Goal: Task Accomplishment & Management: Complete application form

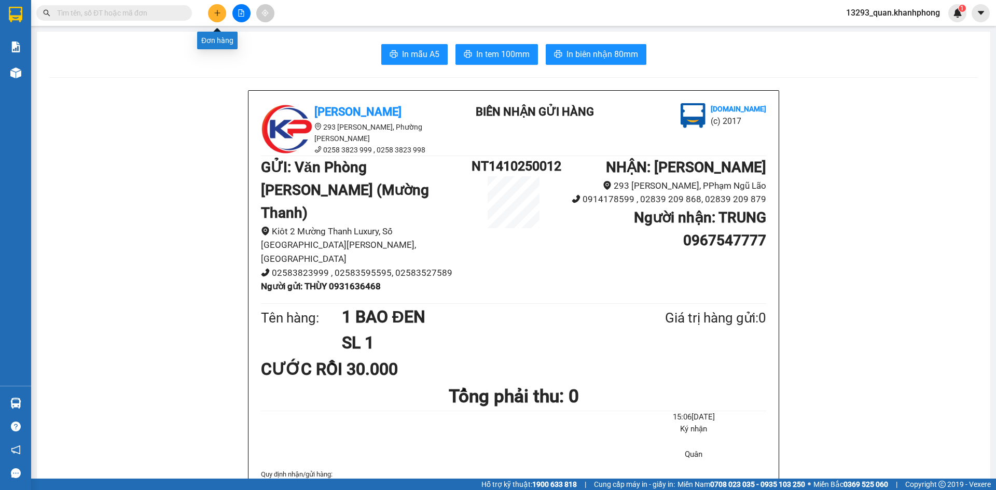
click at [220, 10] on icon "plus" at bounding box center [217, 12] width 7 height 7
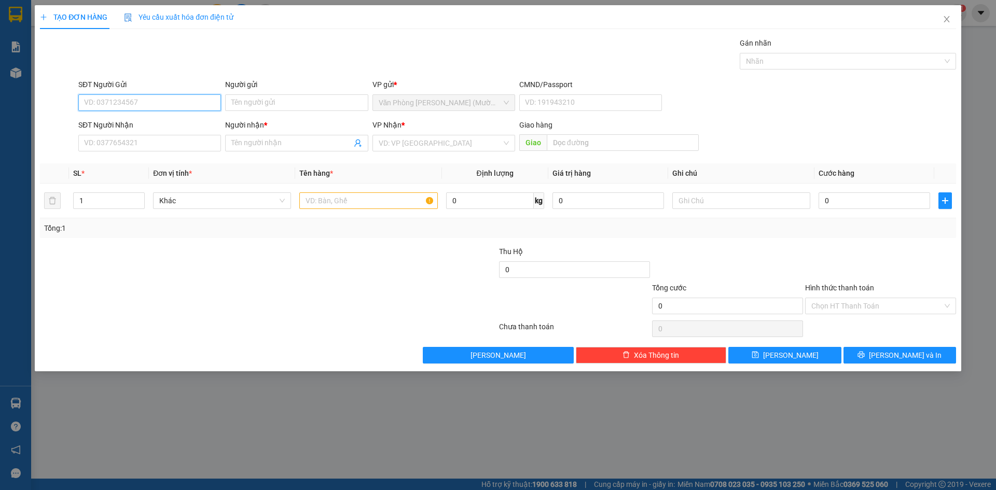
click at [189, 103] on input "SĐT Người Gửi" at bounding box center [149, 102] width 143 height 17
type input "0898397579"
click at [167, 128] on div "0898397579 - [PERSON_NAME]" at bounding box center [150, 123] width 130 height 11
type input "ANH HOÀNG"
type input "0898397579"
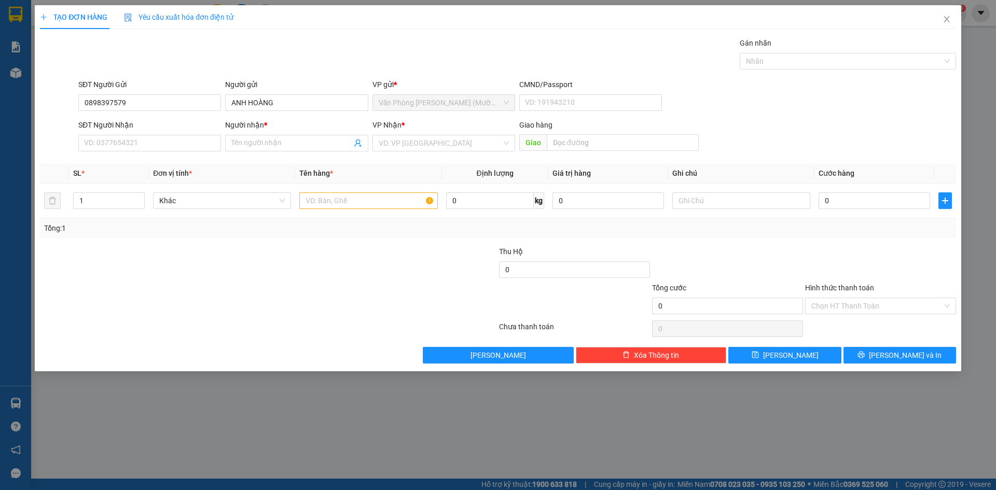
click at [160, 77] on div "Transit Pickup Surcharge Ids Transit Deliver Surcharge Ids Transit Deliver Surc…" at bounding box center [498, 200] width 916 height 326
click at [142, 142] on input "SĐT Người Nhận" at bounding box center [149, 143] width 143 height 17
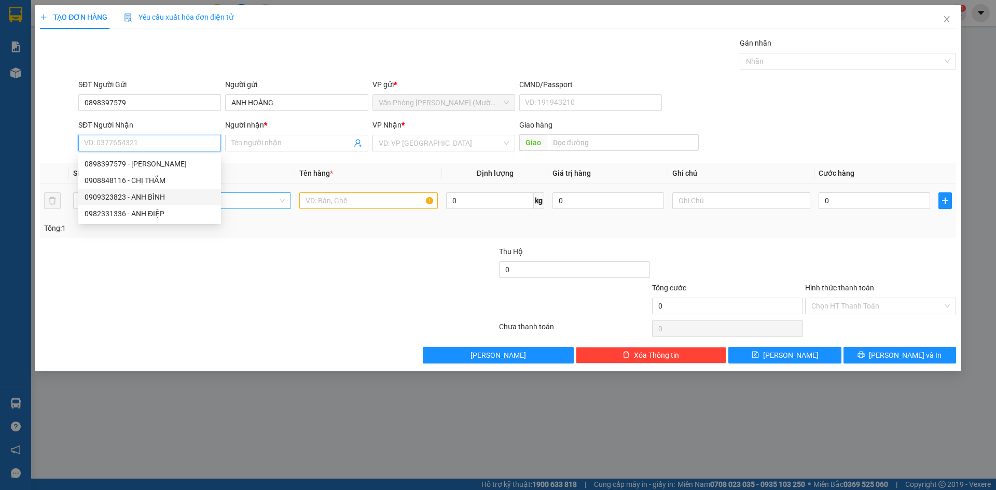
click at [154, 199] on div "0909323823 - ANH BÌNH" at bounding box center [150, 196] width 130 height 11
type input "0909323823"
type input "ANH BÌNH"
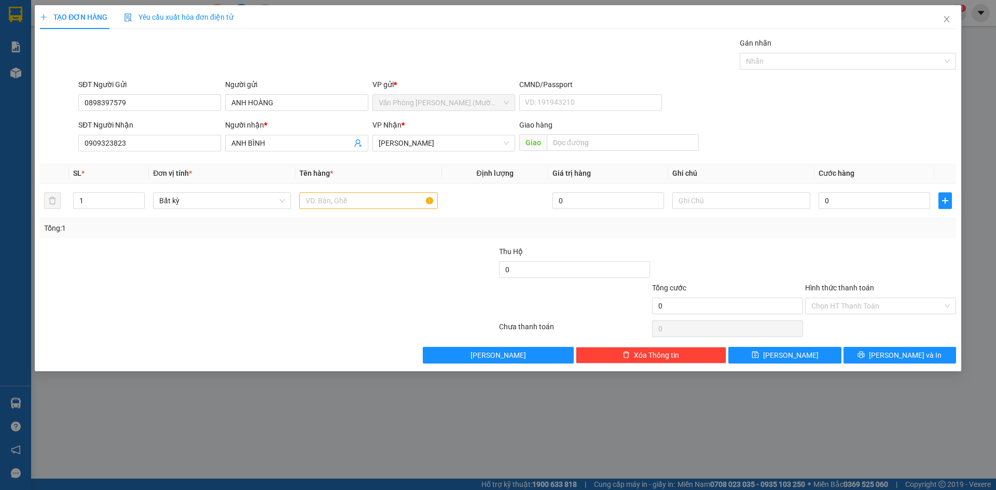
click at [221, 49] on div "Gói vận chuyển * Tiêu chuẩn Gán nhãn Nhãn" at bounding box center [517, 55] width 882 height 36
drag, startPoint x: 154, startPoint y: 143, endPoint x: 54, endPoint y: 142, distance: 99.7
click at [54, 142] on div "SĐT Người Nhận 0909323823 Người nhận * ANH BÌNH VP Nhận * [PERSON_NAME] [PERSON…" at bounding box center [498, 137] width 919 height 36
type input "0909468090"
click at [395, 202] on input "text" at bounding box center [368, 201] width 138 height 17
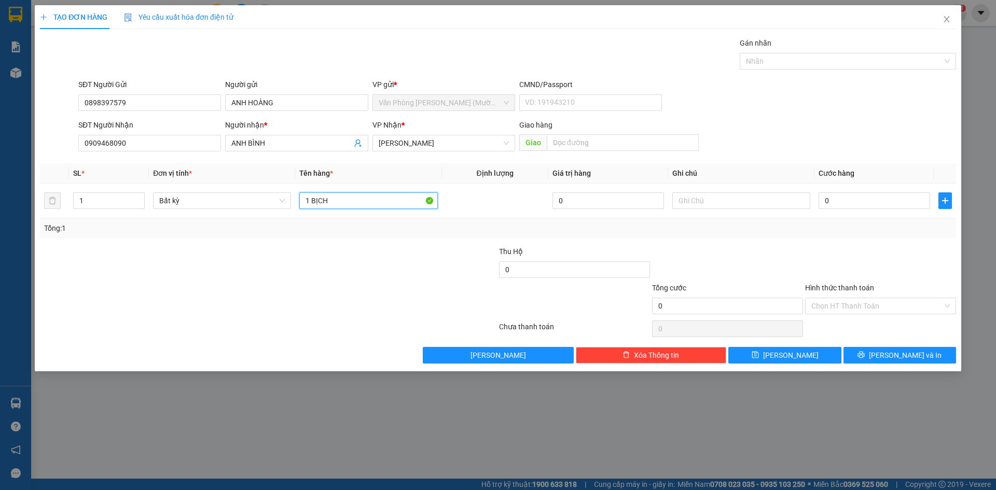
type input "1 BỊCH"
click at [849, 117] on form "SĐT Người Gửi 0898397579 Người gửi ANH HOÀNG VP gửi * Văn Phòng [PERSON_NAME] (…" at bounding box center [498, 117] width 916 height 77
click at [860, 201] on input "0" at bounding box center [875, 201] width 112 height 17
type input "2"
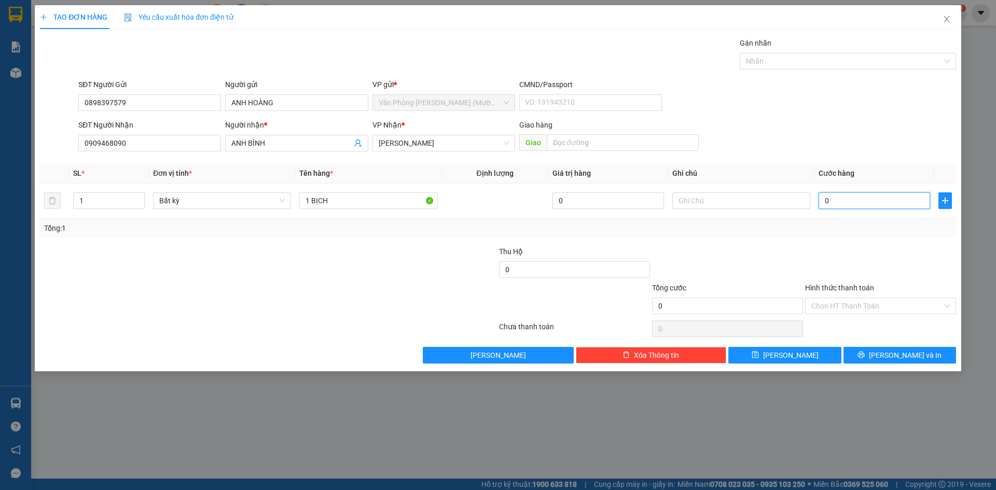
type input "2"
type input "20"
type input "20.000"
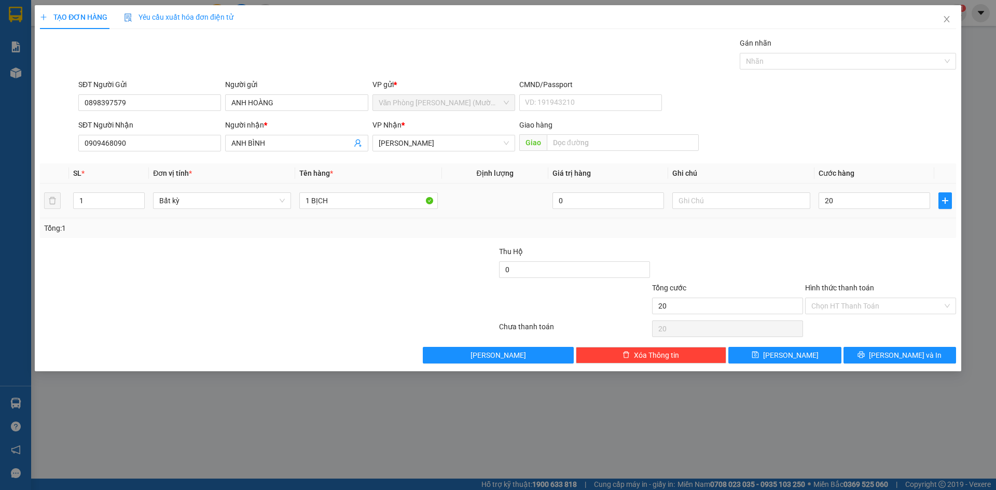
type input "20.000"
click at [841, 123] on div "SĐT Người Nhận 0909468090 Người nhận * ANH BÌNH VP Nhận * [PERSON_NAME] hàng Gi…" at bounding box center [517, 137] width 882 height 36
click at [901, 261] on div at bounding box center [880, 264] width 153 height 36
click at [897, 299] on input "Hình thức thanh toán" at bounding box center [877, 306] width 131 height 16
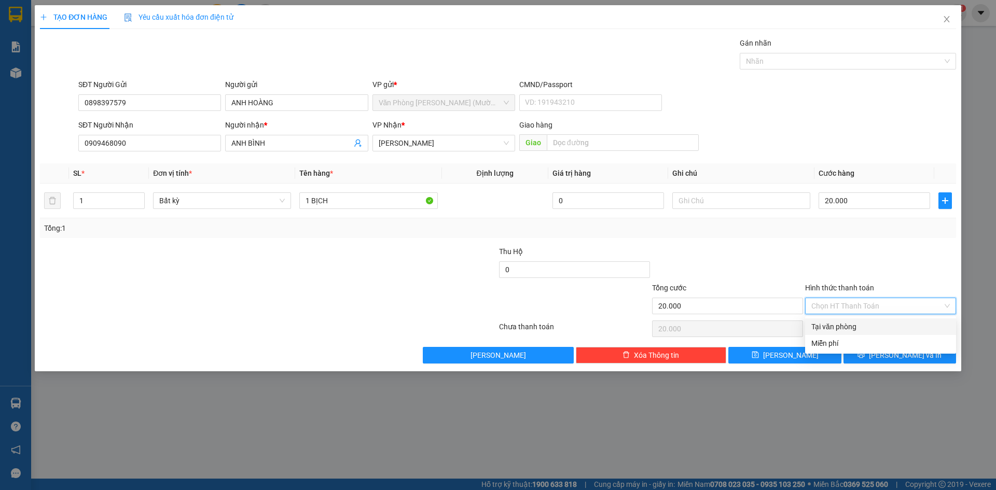
drag, startPoint x: 878, startPoint y: 329, endPoint x: 881, endPoint y: 324, distance: 5.9
click at [879, 328] on div "Tại văn phòng" at bounding box center [881, 326] width 139 height 11
type input "0"
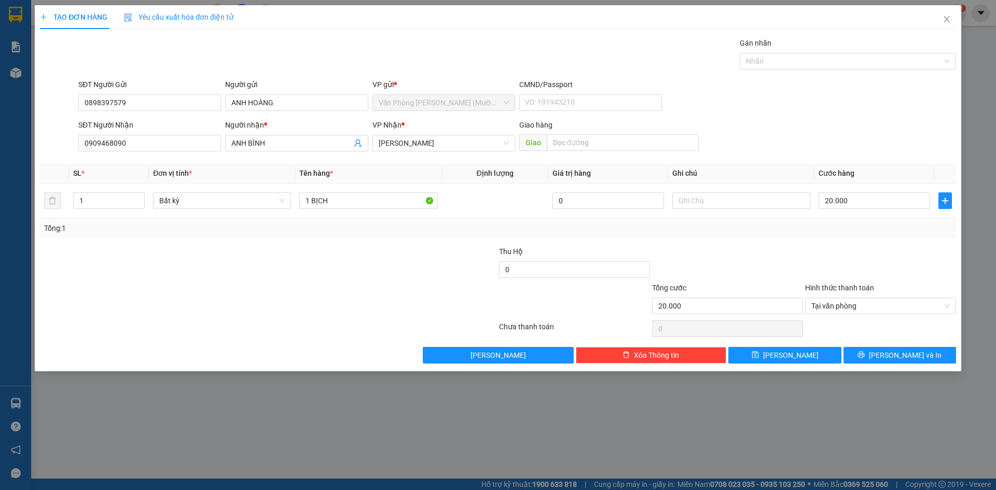
click at [906, 274] on div at bounding box center [880, 264] width 153 height 36
click at [900, 354] on span "[PERSON_NAME] và In" at bounding box center [905, 355] width 73 height 11
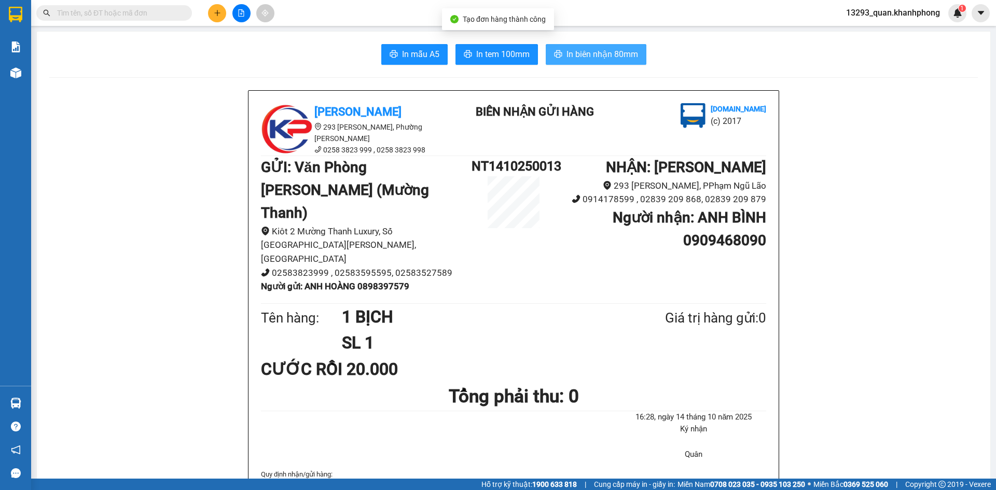
click at [599, 62] on button "In biên nhận 80mm" at bounding box center [596, 54] width 101 height 21
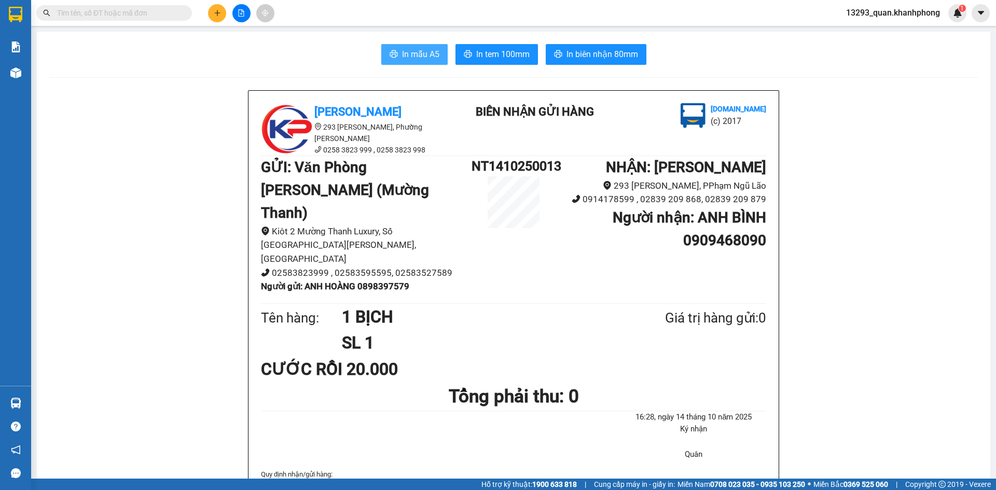
click at [403, 61] on span "In mẫu A5" at bounding box center [420, 54] width 37 height 13
drag, startPoint x: 893, startPoint y: 199, endPoint x: 883, endPoint y: 107, distance: 92.3
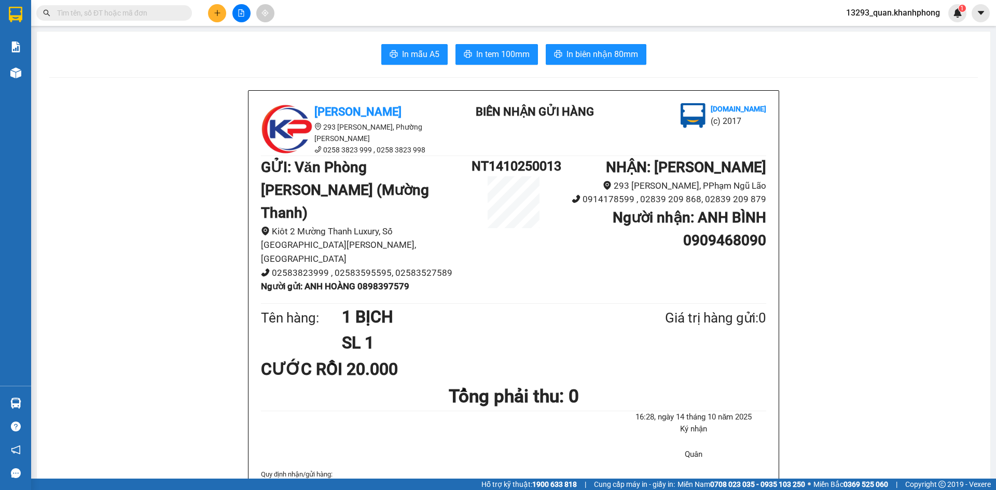
drag, startPoint x: 882, startPoint y: 145, endPoint x: 900, endPoint y: 71, distance: 76.8
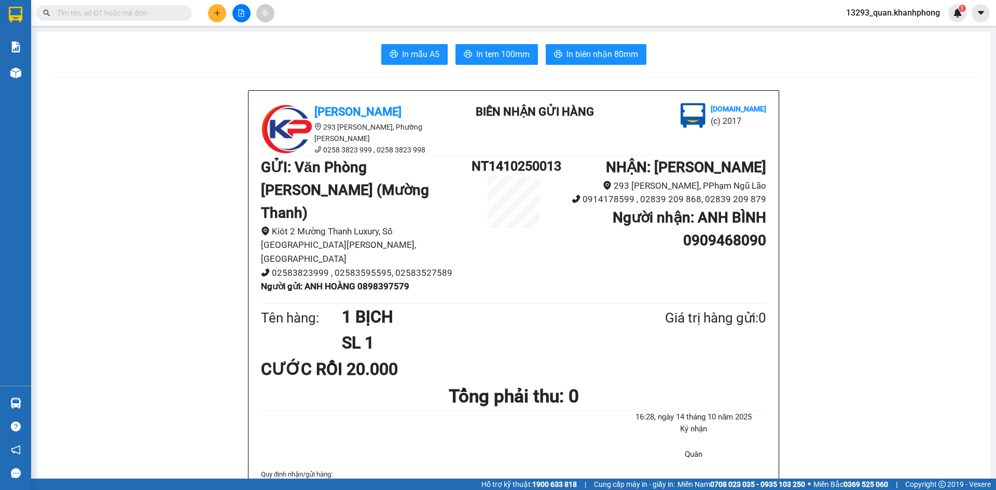
drag, startPoint x: 902, startPoint y: 79, endPoint x: 909, endPoint y: 85, distance: 9.2
drag, startPoint x: 891, startPoint y: 179, endPoint x: 901, endPoint y: 156, distance: 25.1
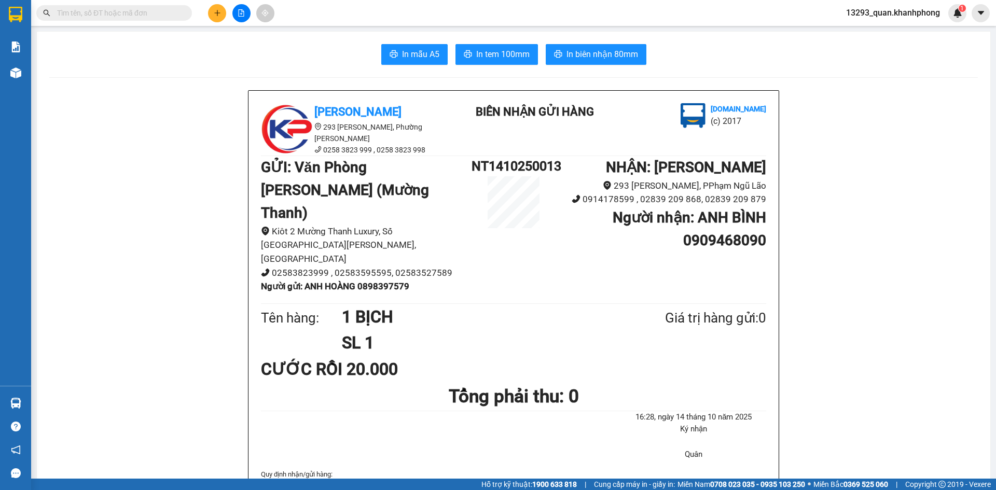
drag, startPoint x: 165, startPoint y: 196, endPoint x: 139, endPoint y: 10, distance: 187.1
click at [223, 17] on button at bounding box center [217, 13] width 18 height 18
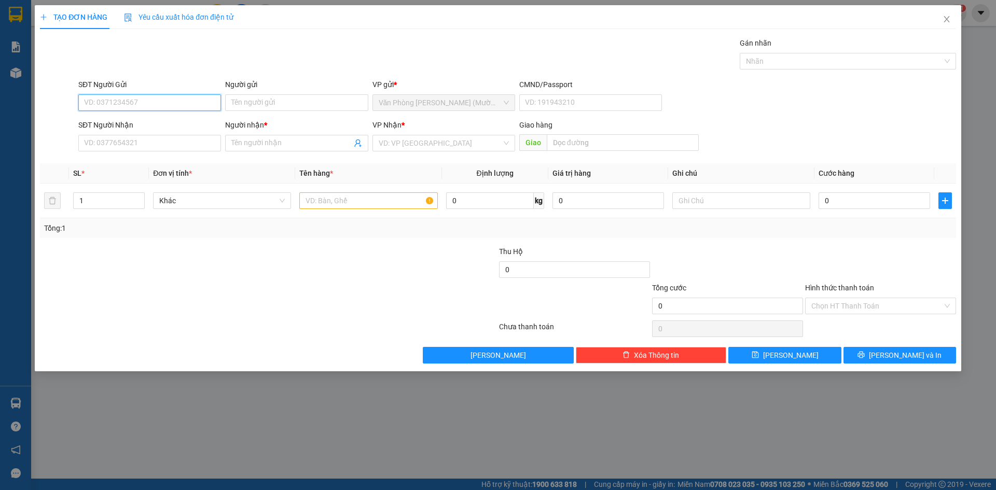
click at [167, 103] on input "SĐT Người Gửi" at bounding box center [149, 102] width 143 height 17
type input "0796242322"
click at [191, 126] on div "0796242322 - CAFE [PERSON_NAME]" at bounding box center [150, 123] width 130 height 11
type input "CAFE [PERSON_NAME]"
type input "0796242322"
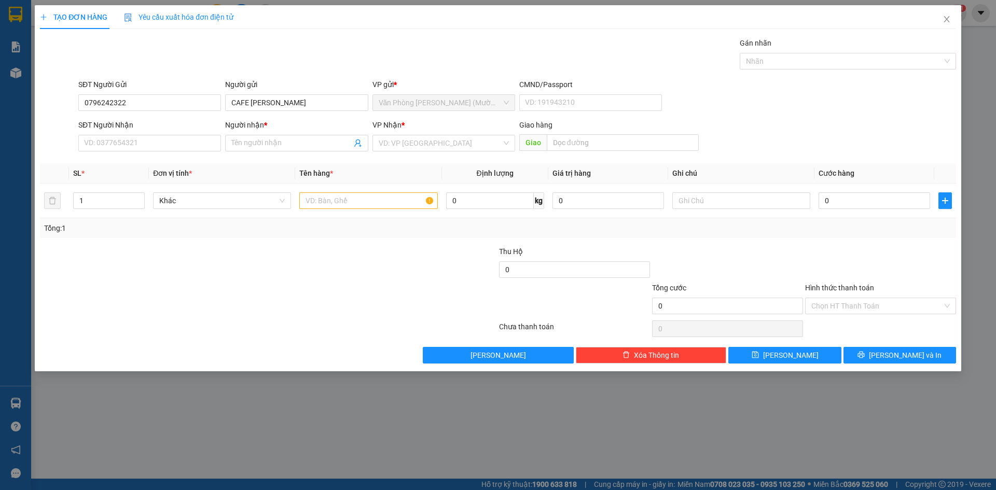
click at [171, 61] on div "Gói vận chuyển * Tiêu chuẩn Gán nhãn Nhãn" at bounding box center [517, 55] width 882 height 36
click at [142, 147] on input "SĐT Người Nhận" at bounding box center [149, 143] width 143 height 17
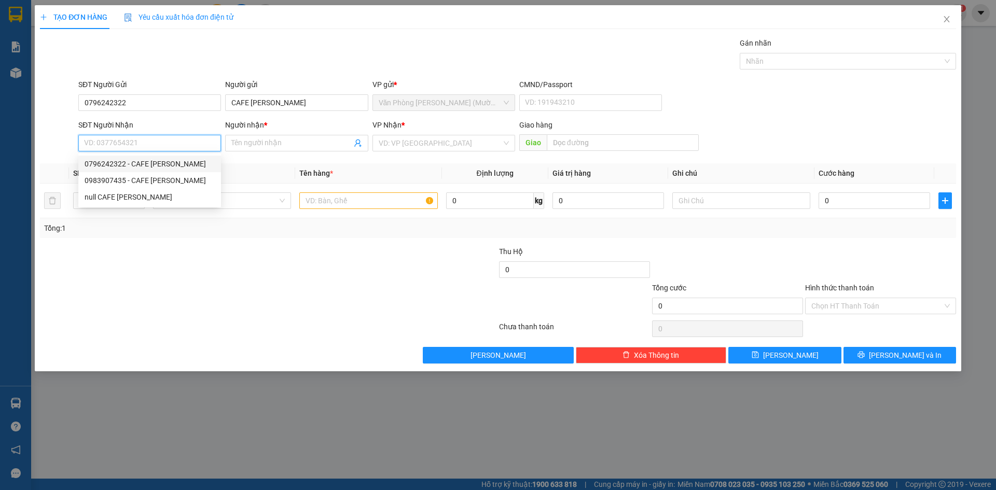
click at [149, 165] on div "0796242322 - CAFE [PERSON_NAME]" at bounding box center [150, 163] width 130 height 11
type input "0796242322"
type input "CAFE [PERSON_NAME]"
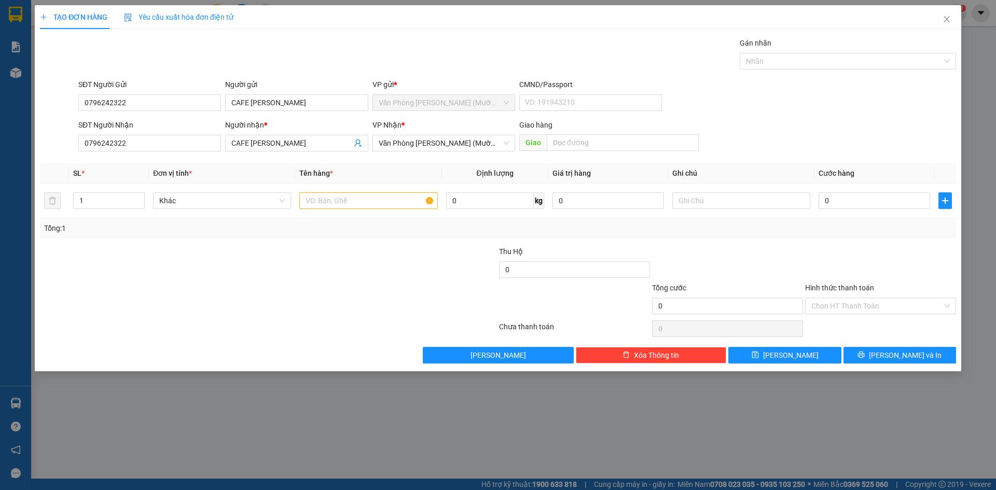
drag, startPoint x: 986, startPoint y: 114, endPoint x: 917, endPoint y: 71, distance: 81.1
click at [972, 111] on div "TẠO ĐƠN HÀNG Yêu cầu xuất hóa đơn điện tử Transit Pickup Surcharge Ids Transit …" at bounding box center [498, 245] width 996 height 490
click at [857, 164] on th "Cước hàng" at bounding box center [875, 173] width 120 height 20
click at [859, 148] on div "SĐT Người Nhận 0796242322 Người nhận * CAFE HOÀNG TUẤN VP Nhận * Văn Phòng [PER…" at bounding box center [517, 137] width 882 height 36
click at [173, 146] on input "0796242322" at bounding box center [149, 143] width 143 height 17
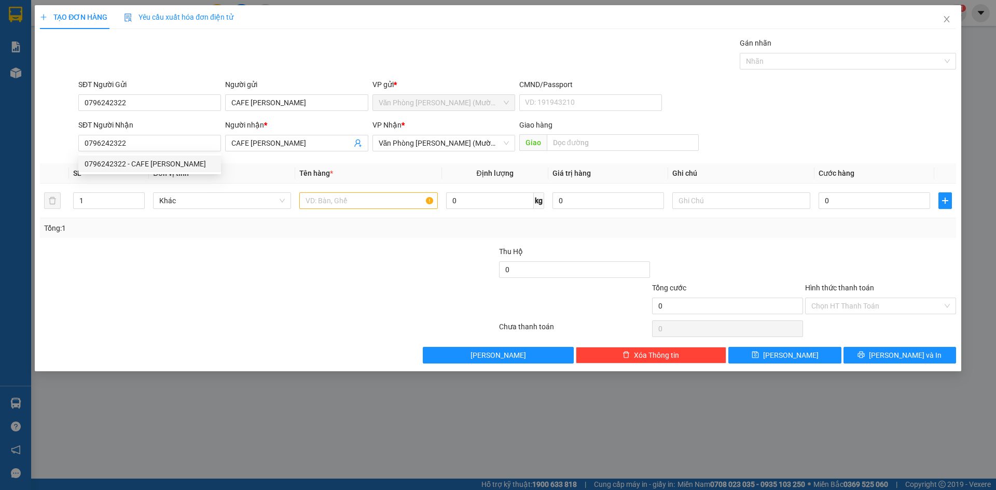
drag, startPoint x: 111, startPoint y: 408, endPoint x: 158, endPoint y: 367, distance: 62.5
click at [114, 406] on div "TẠO ĐƠN HÀNG Yêu cầu xuất hóa đơn điện tử Transit Pickup Surcharge Ids Transit …" at bounding box center [498, 245] width 996 height 490
click at [838, 119] on form "SĐT Người Gửi 0796242322 Người gửi CAFE HOÀNG TUẤN VP gửi * Văn Phòng [PERSON_N…" at bounding box center [498, 117] width 916 height 77
click at [332, 205] on input "text" at bounding box center [368, 201] width 138 height 17
click at [344, 209] on input "text" at bounding box center [368, 201] width 138 height 17
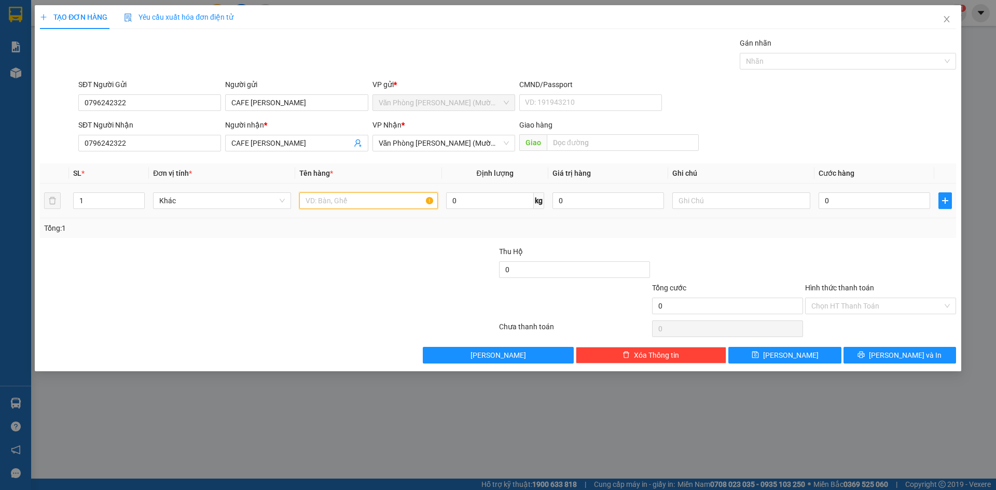
click at [367, 202] on input "text" at bounding box center [368, 201] width 138 height 17
type input "1B DỪA"
click at [882, 115] on form "SĐT Người Gửi 0796242322 Người gửi CAFE HOÀNG TUẤN VP gửi * Văn Phòng [PERSON_N…" at bounding box center [498, 117] width 916 height 77
click at [861, 195] on input "0" at bounding box center [875, 201] width 112 height 17
type input "5"
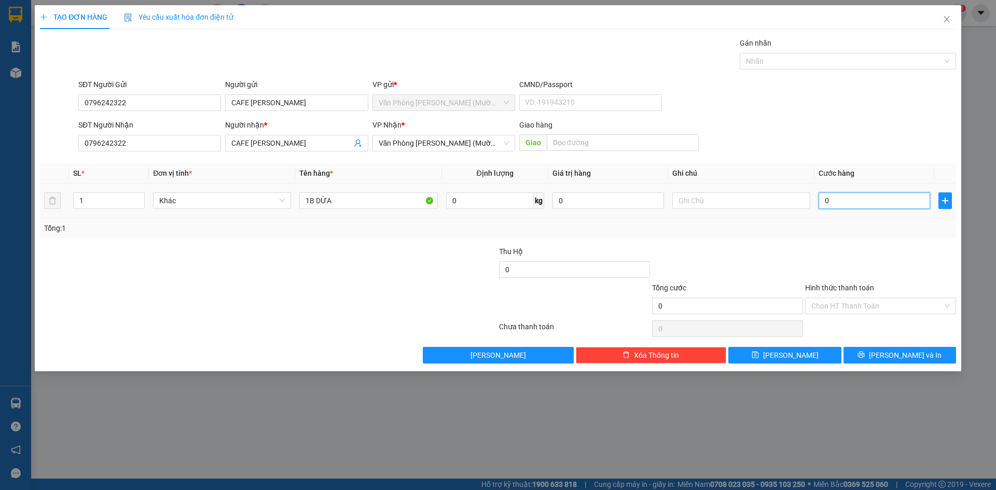
type input "5"
type input "50"
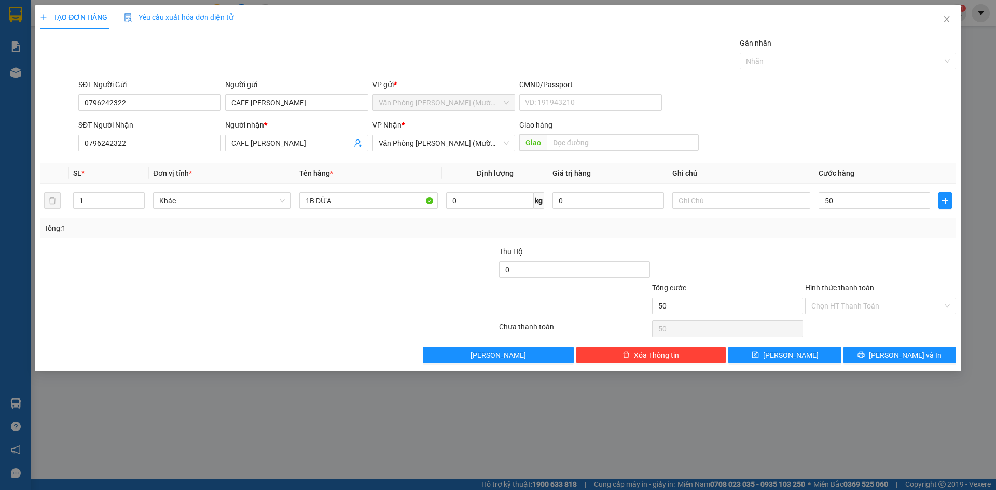
type input "50.000"
click at [938, 128] on div "SĐT Người Nhận 0796242322 Người nhận * CAFE HOÀNG TUẤN VP Nhận * Văn Phòng [PER…" at bounding box center [517, 137] width 882 height 36
click at [913, 266] on div at bounding box center [880, 264] width 153 height 36
drag, startPoint x: 887, startPoint y: 306, endPoint x: 866, endPoint y: 332, distance: 33.2
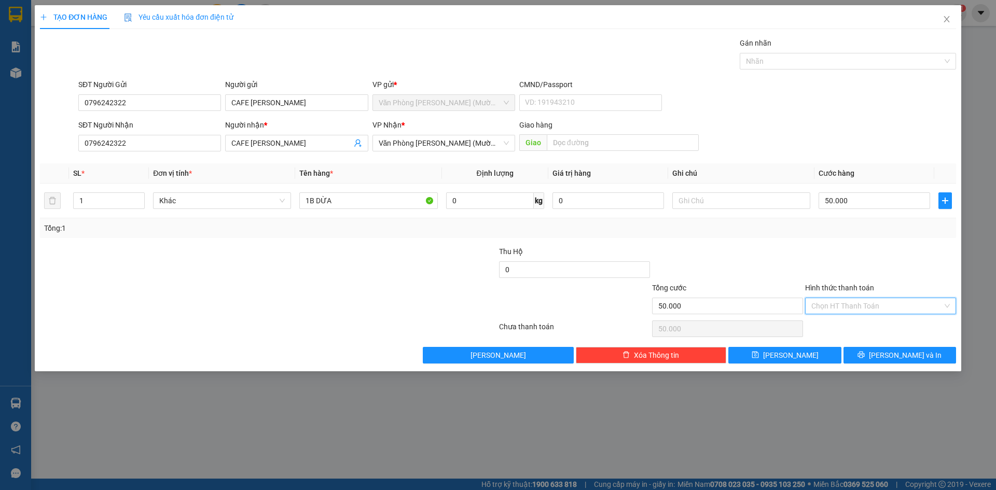
click at [886, 307] on input "Hình thức thanh toán" at bounding box center [877, 306] width 131 height 16
click at [866, 332] on div "Tại văn phòng" at bounding box center [881, 326] width 139 height 11
type input "0"
click at [873, 268] on div at bounding box center [880, 264] width 153 height 36
click at [910, 361] on span "[PERSON_NAME] và In" at bounding box center [905, 355] width 73 height 11
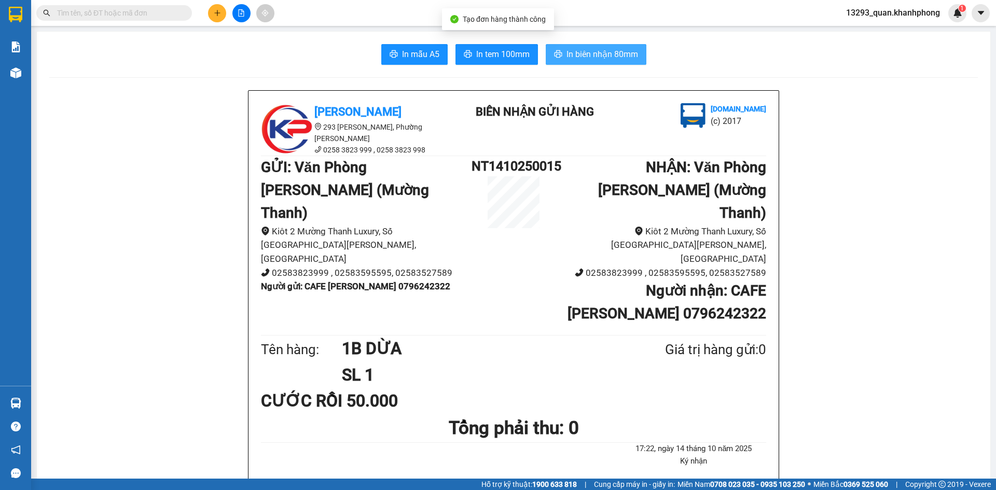
click at [567, 50] on span "In biên nhận 80mm" at bounding box center [603, 54] width 72 height 13
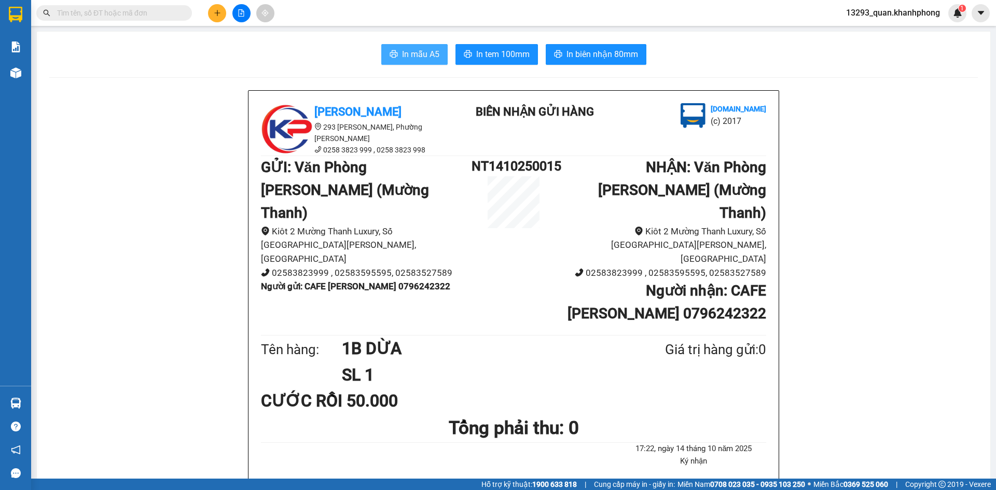
click at [425, 54] on span "In mẫu A5" at bounding box center [420, 54] width 37 height 13
drag, startPoint x: 881, startPoint y: 98, endPoint x: 496, endPoint y: 25, distance: 391.5
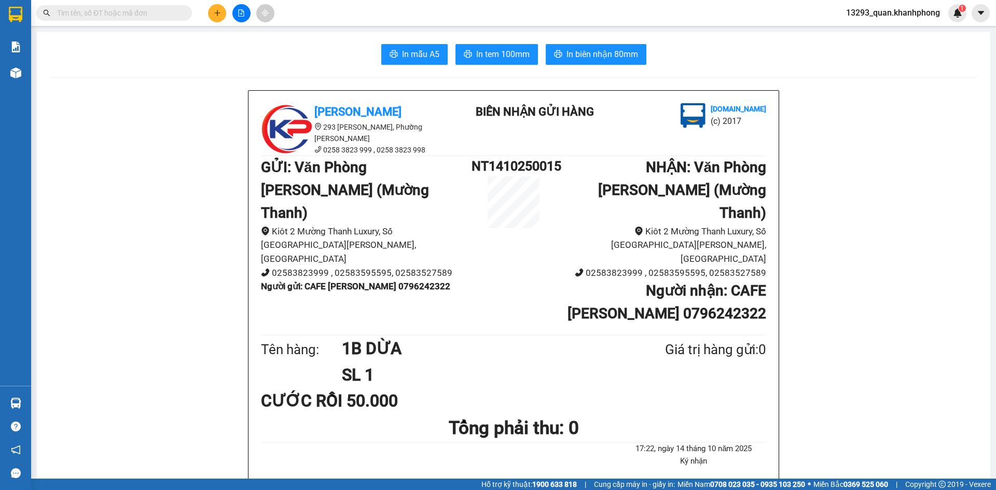
click at [221, 15] on button at bounding box center [217, 13] width 18 height 18
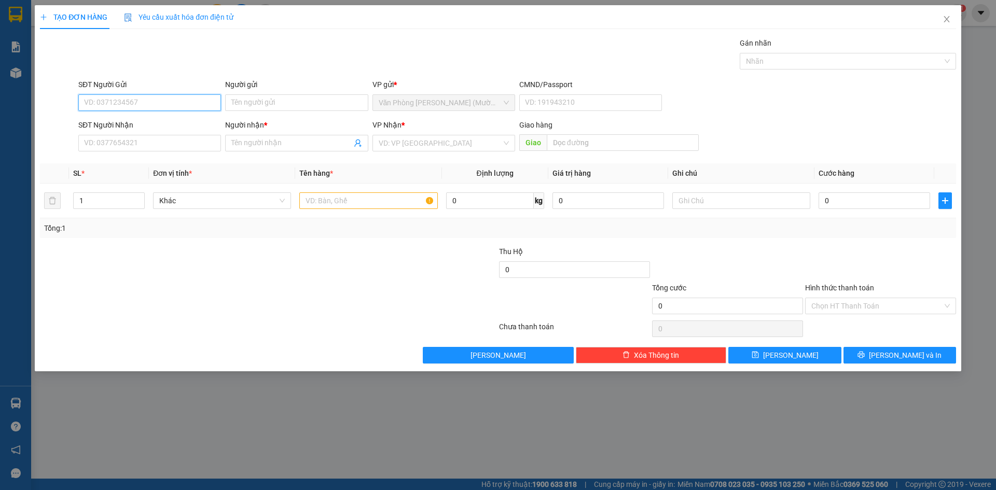
click at [188, 103] on input "SĐT Người Gửi" at bounding box center [149, 102] width 143 height 17
type input "0974215046"
click at [185, 124] on div "0974215046 - [PERSON_NAME]" at bounding box center [150, 123] width 130 height 11
type input "[PERSON_NAME]"
type input "0974215046"
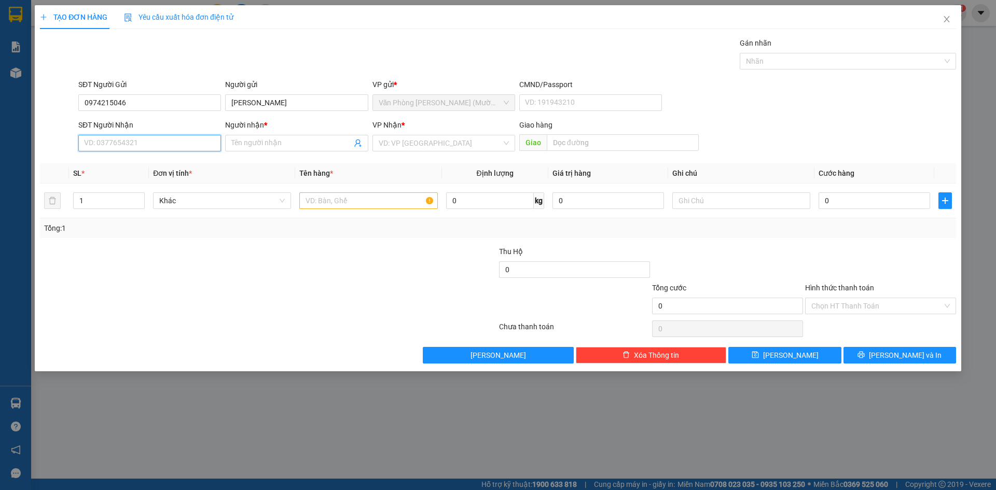
click at [163, 141] on input "SĐT Người Nhận" at bounding box center [149, 143] width 143 height 17
click at [256, 145] on input "Người nhận *" at bounding box center [291, 143] width 120 height 11
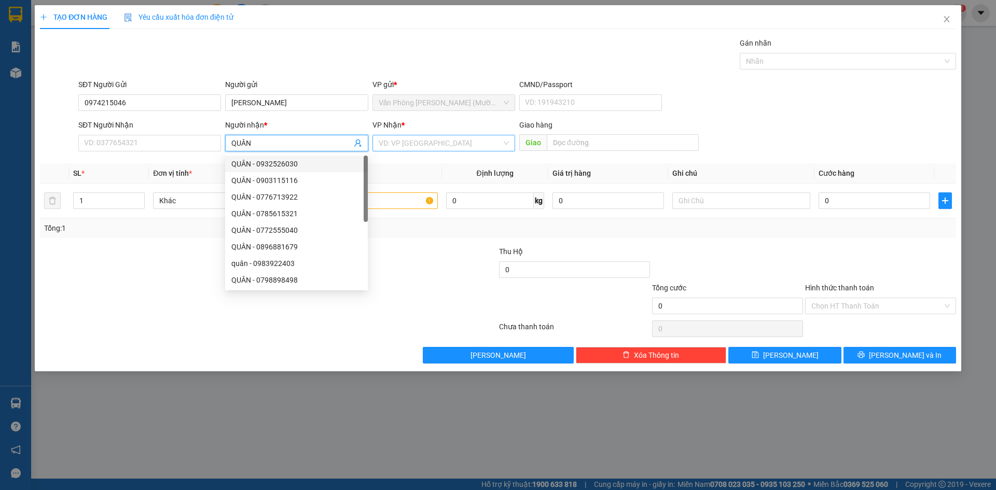
type input "QUÂN"
click at [426, 146] on input "search" at bounding box center [440, 143] width 123 height 16
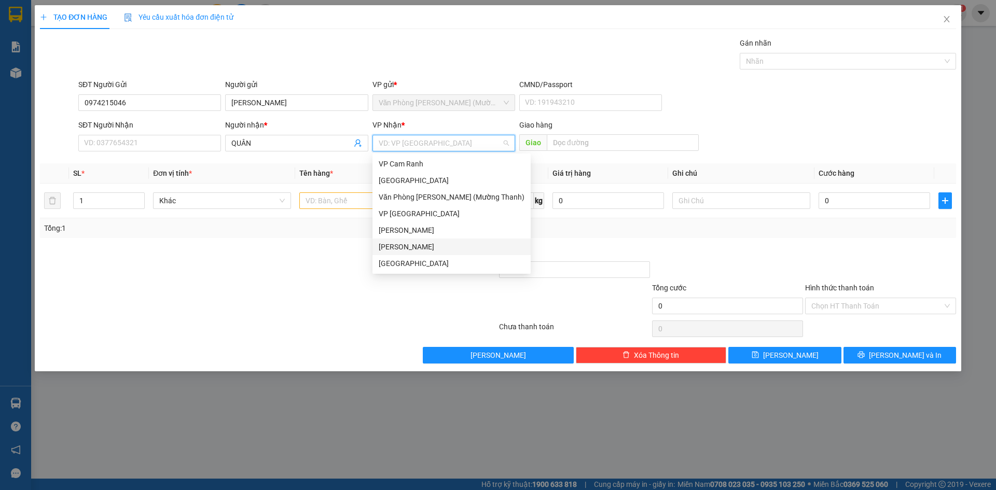
click at [432, 251] on div "[PERSON_NAME]" at bounding box center [452, 246] width 146 height 11
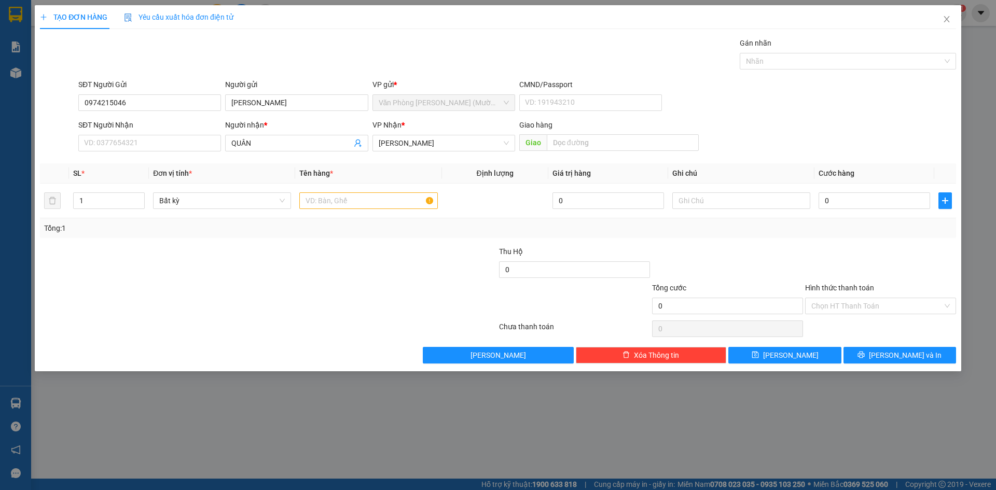
drag, startPoint x: 802, startPoint y: 116, endPoint x: 796, endPoint y: 117, distance: 5.8
click at [796, 117] on form "SĐT Người Gửi 0974215046 Người gửi [PERSON_NAME] VP gửi * Văn Phòng [PERSON_NAM…" at bounding box center [498, 117] width 916 height 77
click at [182, 153] on div "SĐT Người Nhận VD: 0377654321" at bounding box center [149, 137] width 143 height 36
click at [181, 146] on input "SĐT Người Nhận" at bounding box center [149, 143] width 143 height 17
type input "0782782698"
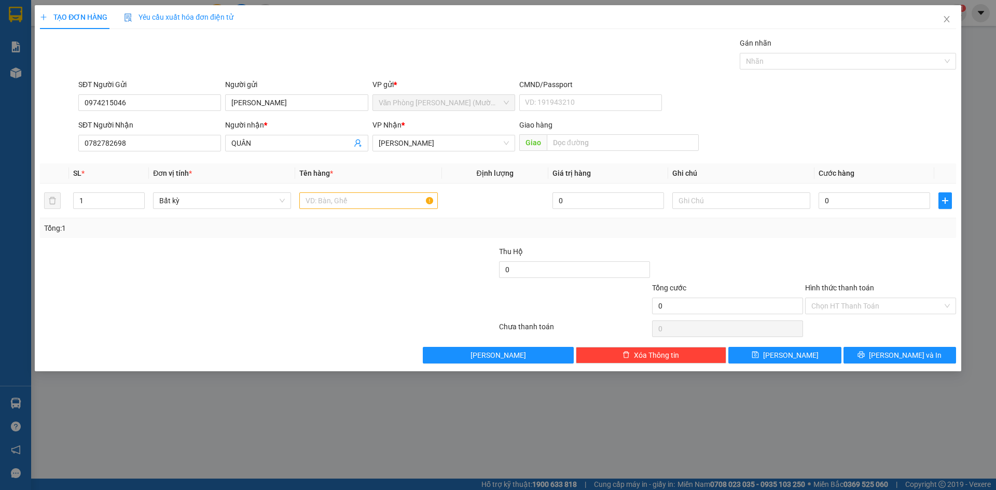
click at [718, 105] on div "SĐT Người Gửi 0974215046 Người gửi [PERSON_NAME] VP gửi * Văn Phòng [PERSON_NAM…" at bounding box center [517, 97] width 882 height 36
click at [313, 198] on input "text" at bounding box center [368, 201] width 138 height 17
type input "1 XE VISION"
click at [783, 108] on div "SĐT Người Gửi 0974215046 Người gửi [PERSON_NAME] VP gửi * Văn Phòng [PERSON_NAM…" at bounding box center [517, 97] width 882 height 36
click at [786, 105] on div "SĐT Người Gửi 0974215046 Người gửi [PERSON_NAME] VP gửi * Văn Phòng [PERSON_NAM…" at bounding box center [517, 97] width 882 height 36
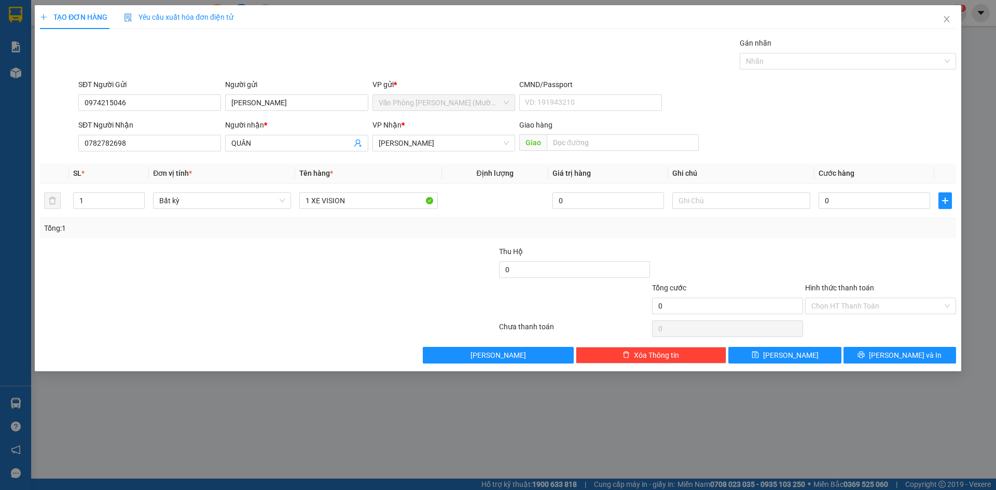
click at [805, 119] on div "SĐT Người Nhận 0782782698 Người nhận * QUÂN VP Nhận * [PERSON_NAME] hàng Giao" at bounding box center [517, 137] width 882 height 36
drag, startPoint x: 804, startPoint y: 130, endPoint x: 765, endPoint y: 209, distance: 88.2
click at [803, 140] on div "SĐT Người Nhận 0782782698 Người nhận * QUÂN VP Nhận * [PERSON_NAME] hàng Giao" at bounding box center [517, 137] width 882 height 36
click at [759, 204] on input "text" at bounding box center [742, 201] width 138 height 17
type input "CÓ BỌC 50K"
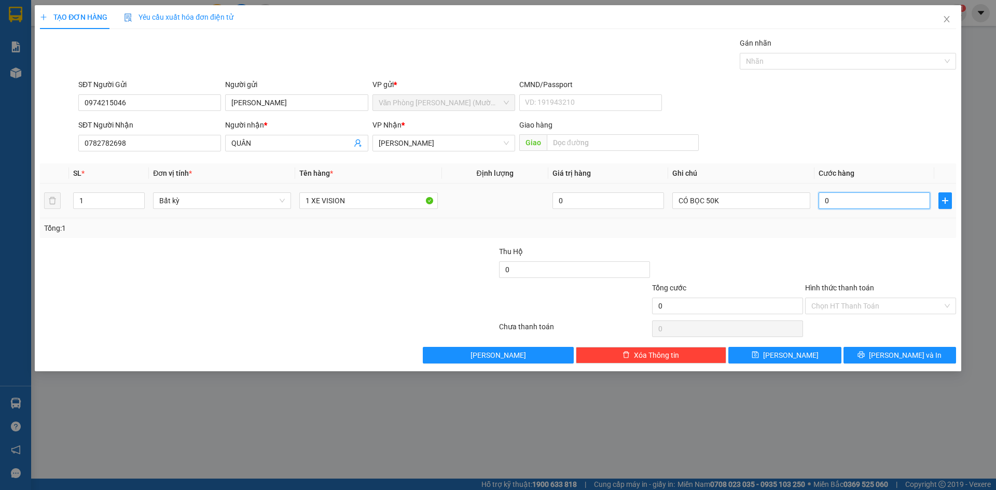
click at [870, 194] on input "0" at bounding box center [875, 201] width 112 height 17
type input "4"
type input "40"
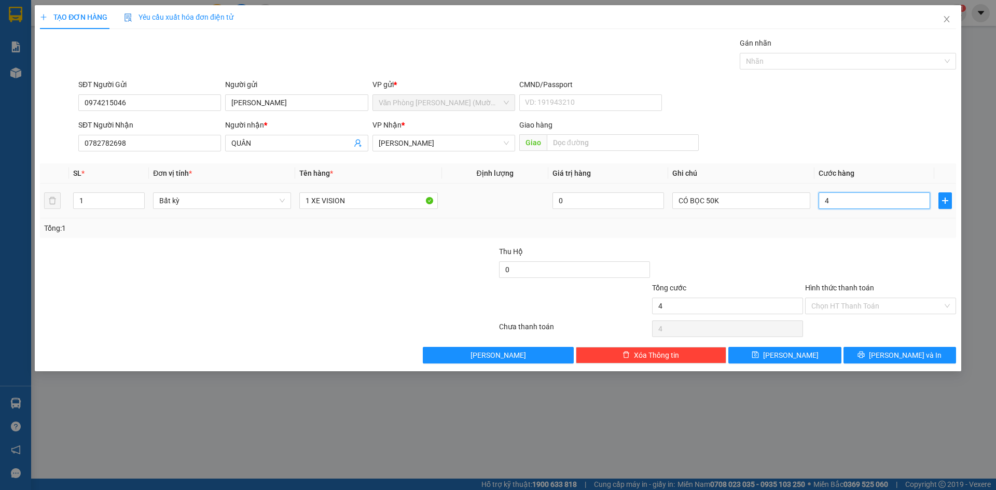
type input "40"
type input "400"
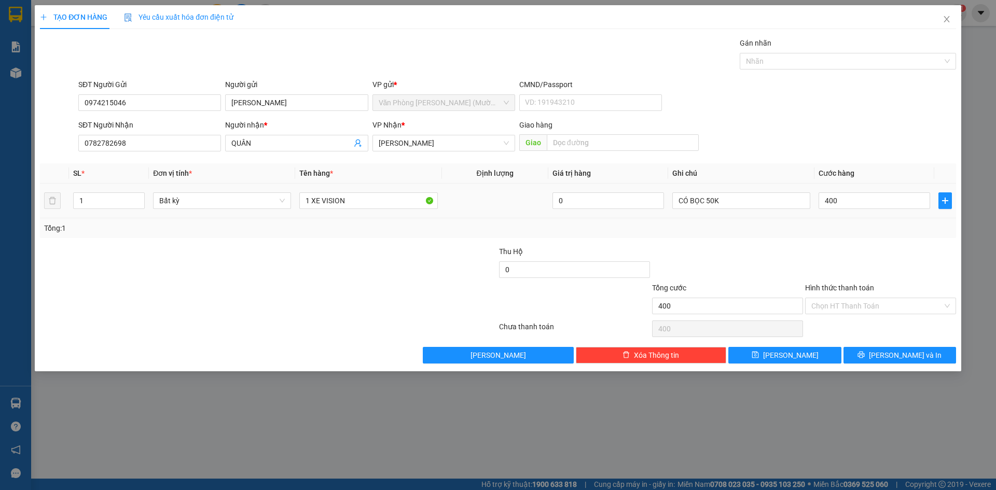
type input "400.000"
click at [863, 124] on div "SĐT Người Nhận 0782782698 Người nhận * QUÂN VP Nhận * [PERSON_NAME] hàng Giao" at bounding box center [517, 137] width 882 height 36
click at [856, 134] on div "SĐT Người Nhận 0782782698 Người nhận * QUÂN VP Nhận * [PERSON_NAME] hàng Giao" at bounding box center [517, 137] width 882 height 36
click at [814, 110] on div "SĐT Người Gửi 0974215046 Người gửi [PERSON_NAME] VP gửi * Văn Phòng [PERSON_NAM…" at bounding box center [517, 97] width 882 height 36
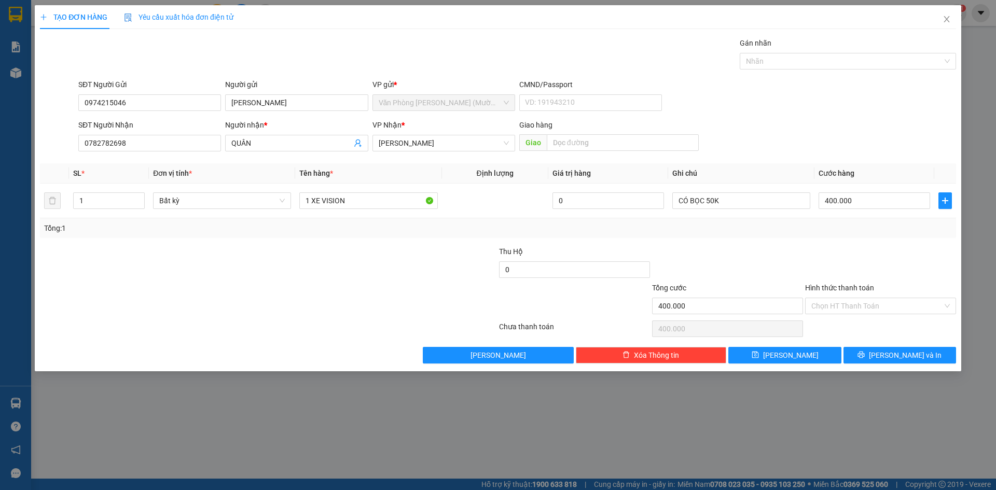
click at [889, 255] on div at bounding box center [880, 264] width 153 height 36
click at [842, 125] on div "SĐT Người Nhận 0782782698 Người nhận * QUÂN VP Nhận * [PERSON_NAME] hàng Giao" at bounding box center [517, 137] width 882 height 36
click at [879, 247] on div at bounding box center [880, 264] width 153 height 36
drag, startPoint x: 861, startPoint y: 306, endPoint x: 859, endPoint y: 311, distance: 5.4
click at [860, 306] on input "Hình thức thanh toán" at bounding box center [877, 306] width 131 height 16
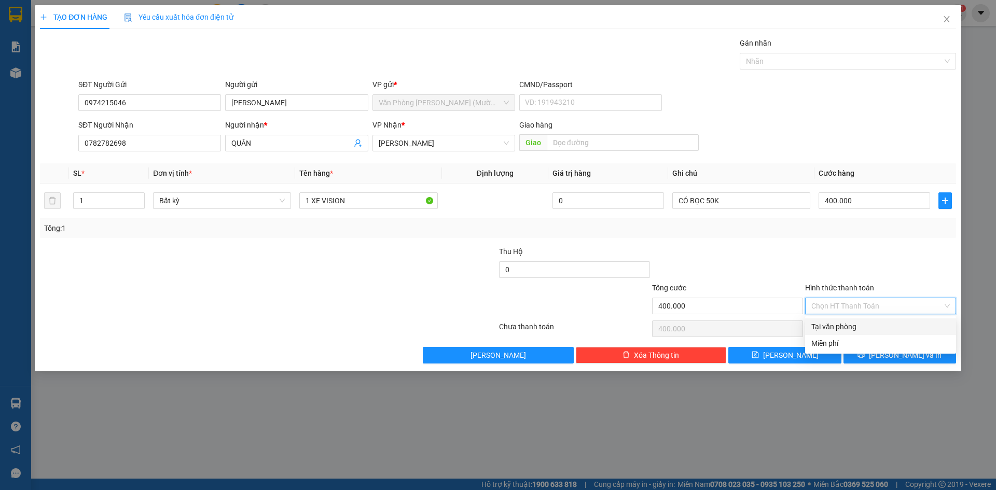
click at [858, 325] on div "Tại văn phòng" at bounding box center [881, 326] width 139 height 11
type input "0"
click at [886, 267] on div at bounding box center [880, 264] width 153 height 36
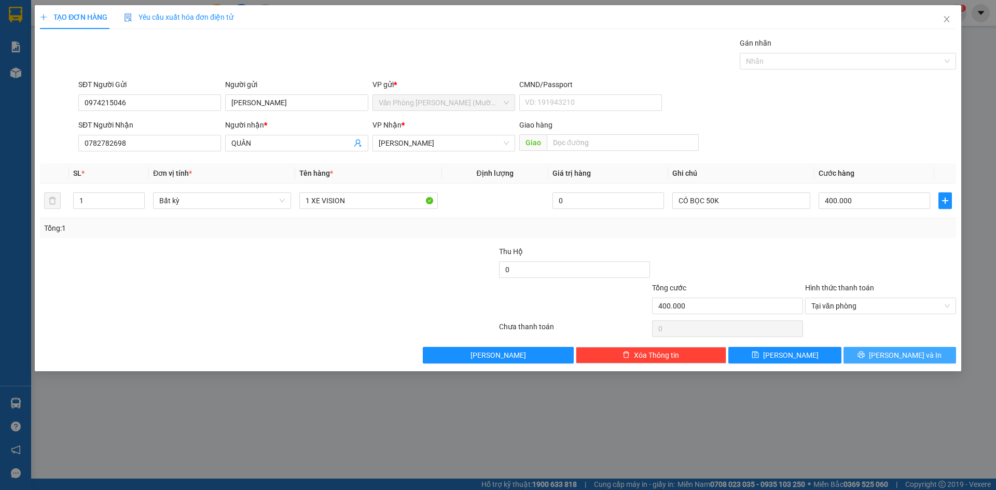
click at [865, 354] on icon "printer" at bounding box center [861, 354] width 7 height 7
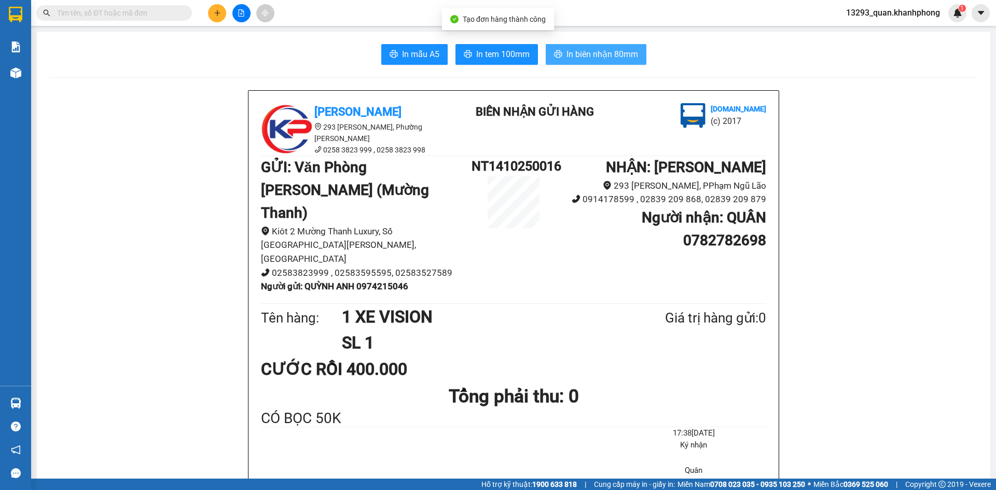
click at [595, 57] on span "In biên nhận 80mm" at bounding box center [603, 54] width 72 height 13
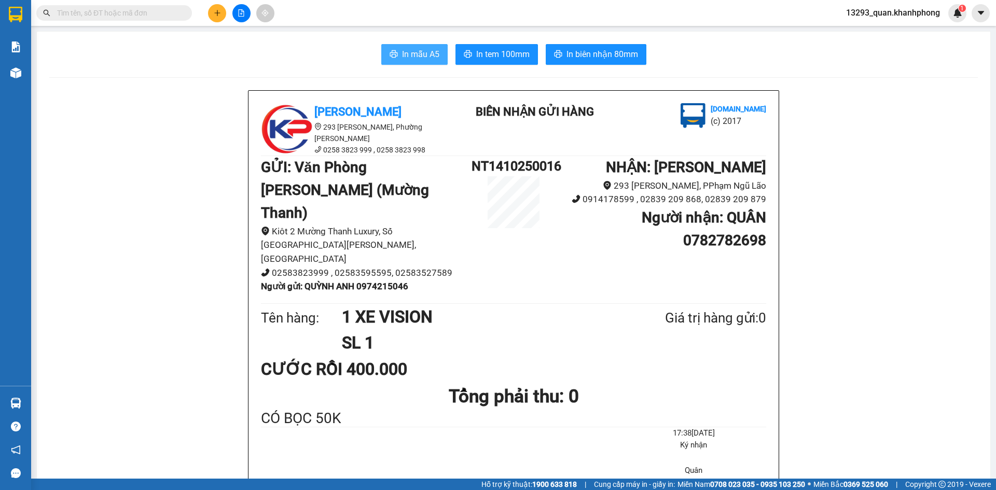
click at [412, 60] on span "In mẫu A5" at bounding box center [420, 54] width 37 height 13
click at [217, 13] on icon "plus" at bounding box center [217, 12] width 6 height 1
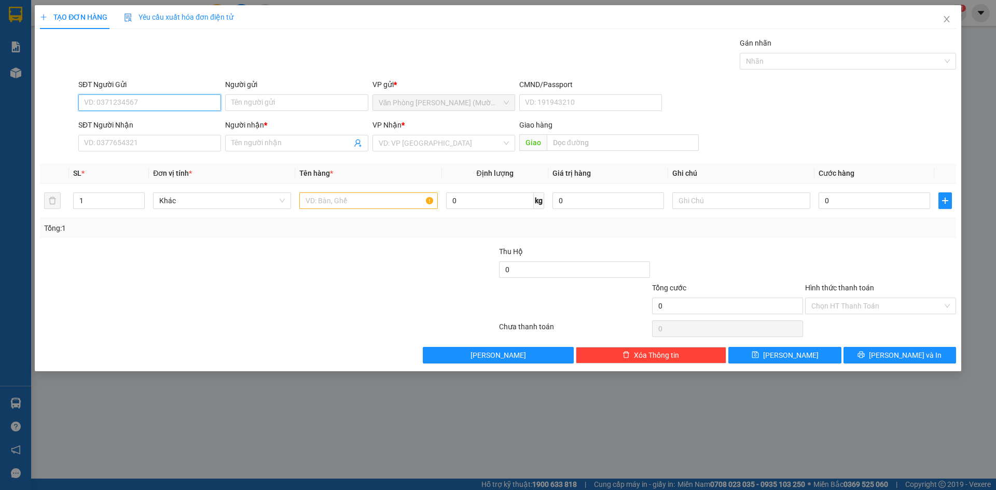
click at [173, 103] on input "SĐT Người Gửi" at bounding box center [149, 102] width 143 height 17
type input "0834779668"
click at [151, 123] on div "0834779668 - QUỲNH" at bounding box center [150, 123] width 130 height 11
type input "QUỲNH"
type input "0834779668"
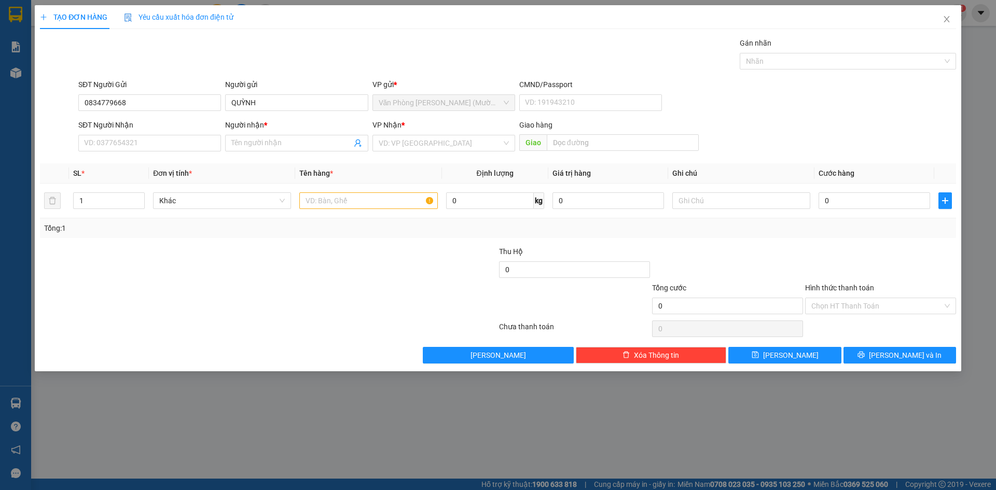
click at [135, 45] on div "Gói vận chuyển * Tiêu chuẩn Gán nhãn Nhãn" at bounding box center [517, 55] width 882 height 36
click at [145, 147] on input "SĐT Người Nhận" at bounding box center [149, 143] width 143 height 17
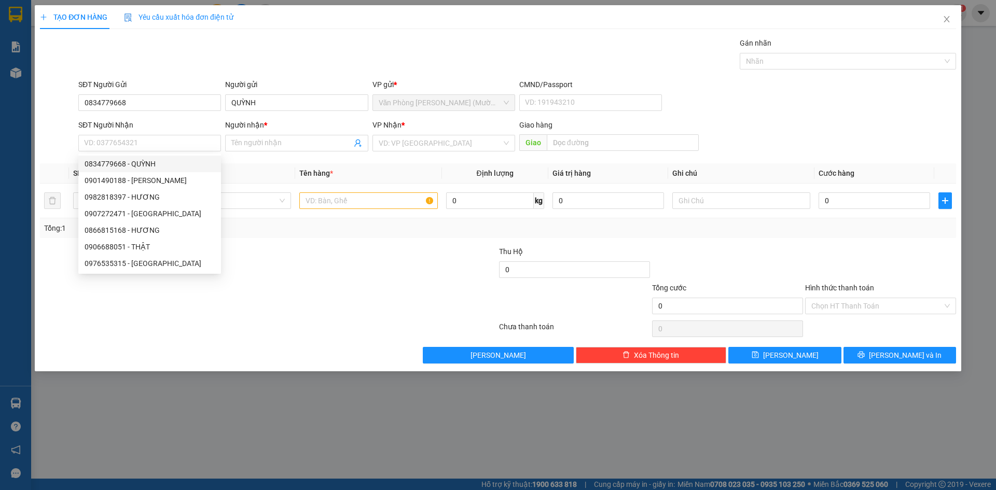
click at [152, 133] on div "SĐT Người Nhận" at bounding box center [149, 127] width 143 height 16
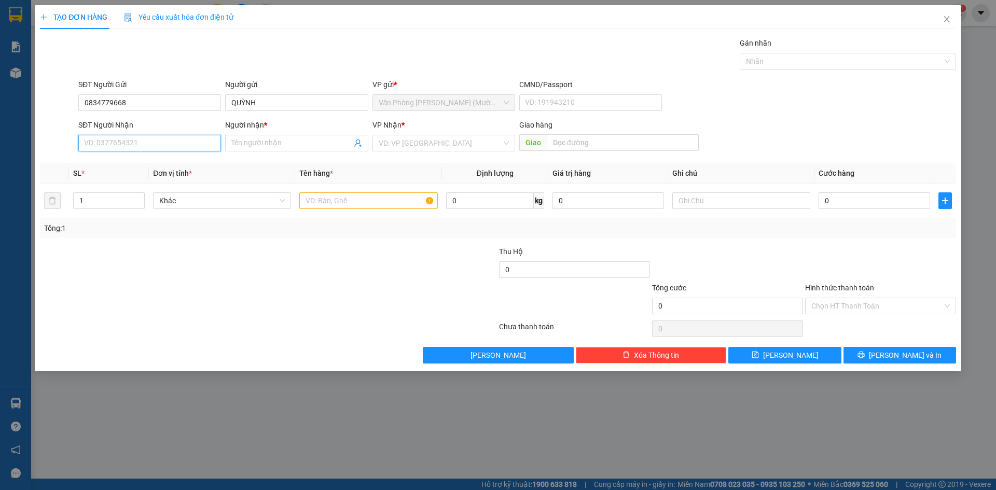
click at [152, 141] on input "SĐT Người Nhận" at bounding box center [149, 143] width 143 height 17
type input "0902684893"
click at [267, 146] on input "Người nhận *" at bounding box center [291, 143] width 120 height 11
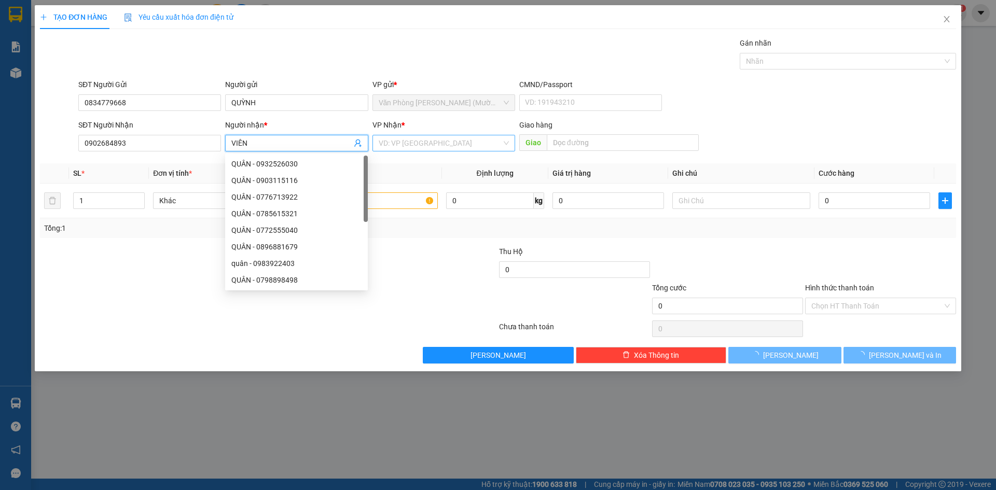
type input "VIÊN"
click at [401, 140] on input "search" at bounding box center [440, 143] width 123 height 16
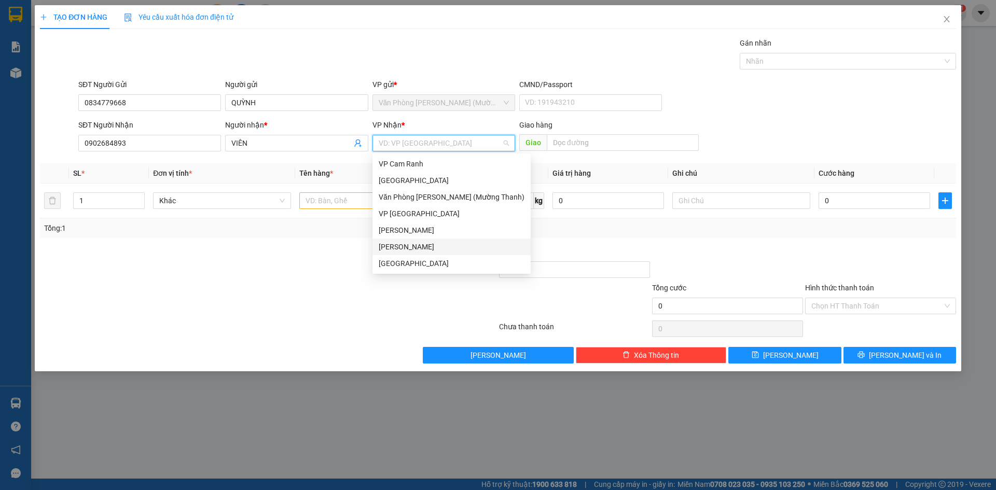
click at [429, 250] on div "[PERSON_NAME]" at bounding box center [452, 246] width 146 height 11
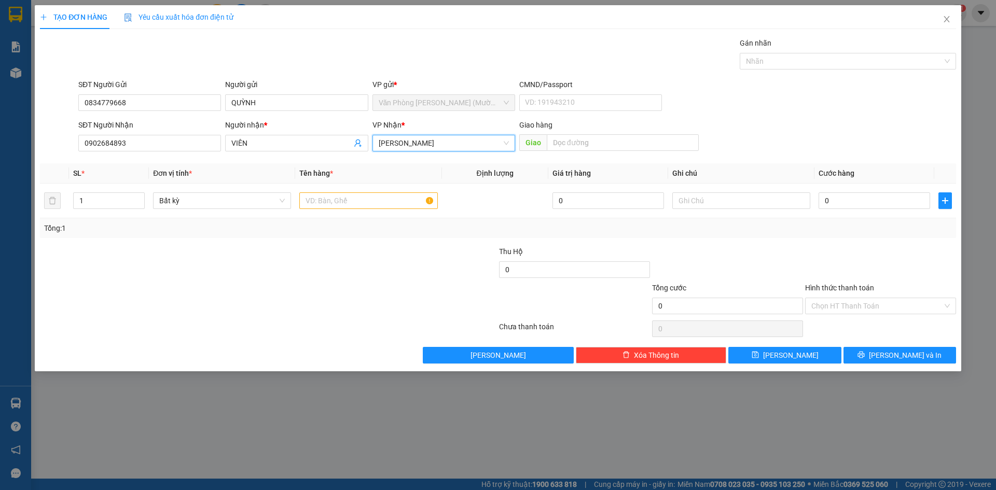
drag, startPoint x: 820, startPoint y: 113, endPoint x: 777, endPoint y: 121, distance: 43.4
click at [807, 114] on div "SĐT Người Gửi 0834779668 Người gửi QUỲNH VP gửi * Văn Phòng [PERSON_NAME] ([PER…" at bounding box center [517, 97] width 882 height 36
click at [346, 198] on input "text" at bounding box center [368, 201] width 138 height 17
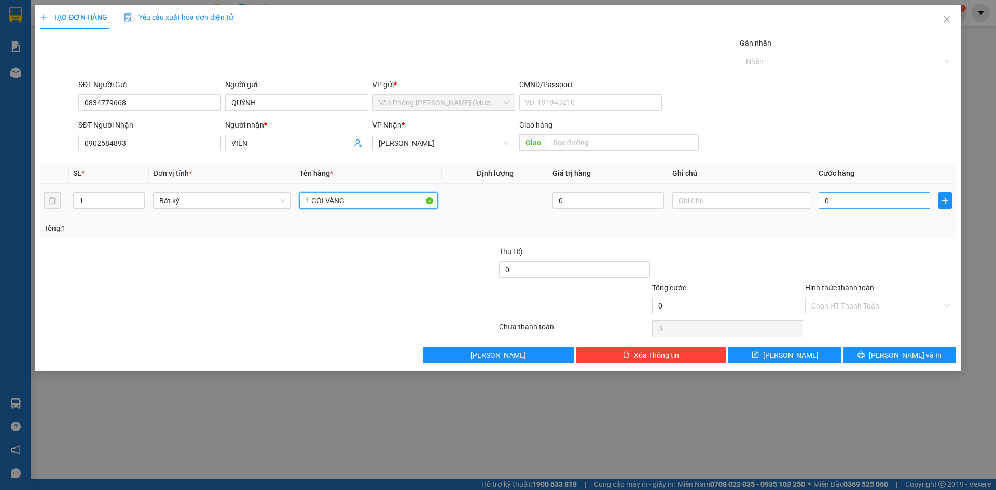
type input "1 GÓI VÀNG"
click at [847, 197] on input "0" at bounding box center [875, 201] width 112 height 17
type input "32"
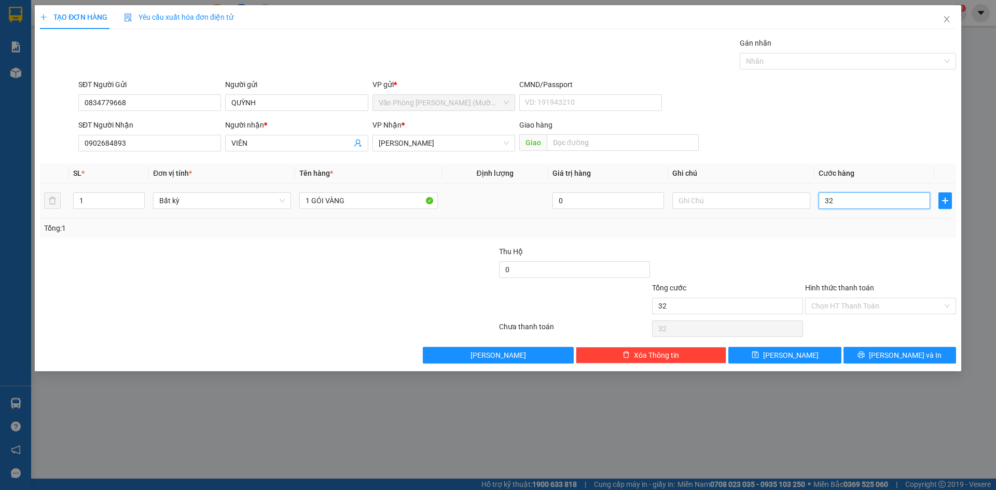
type input "320"
type input "32"
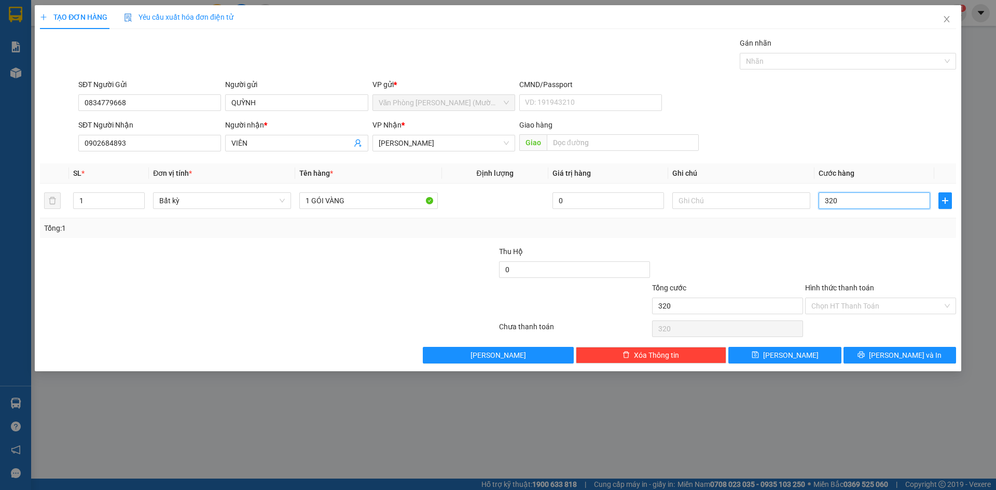
type input "32"
type input "3"
type input "0"
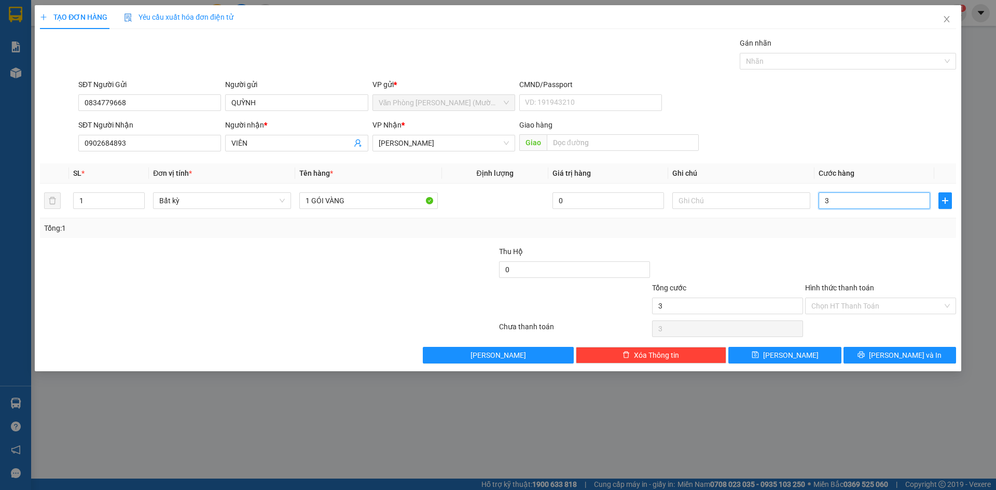
type input "0"
click at [885, 133] on div "SĐT Người Nhận 0902684893 Người nhận * VIÊN VP Nhận * [PERSON_NAME] hàng Giao" at bounding box center [517, 137] width 882 height 36
click at [856, 194] on input "0" at bounding box center [875, 201] width 112 height 17
type input "2"
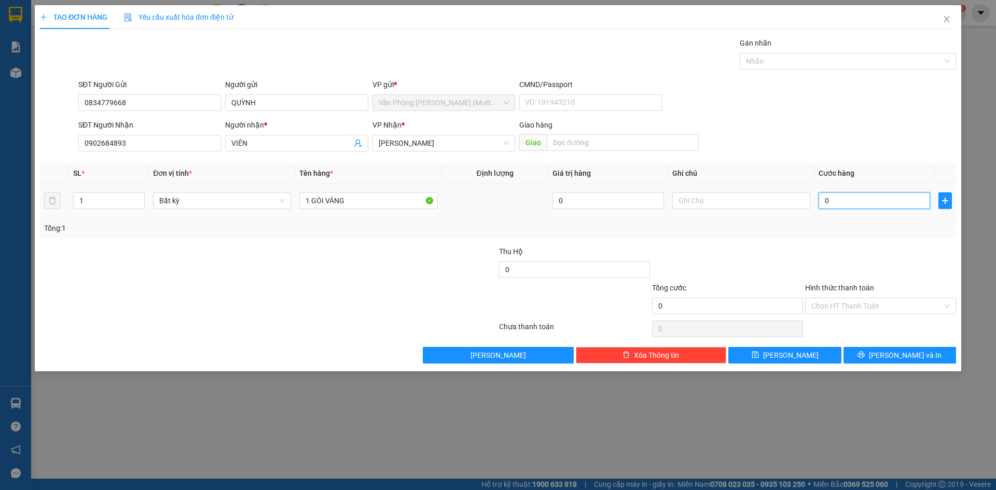
type input "2"
type input "20"
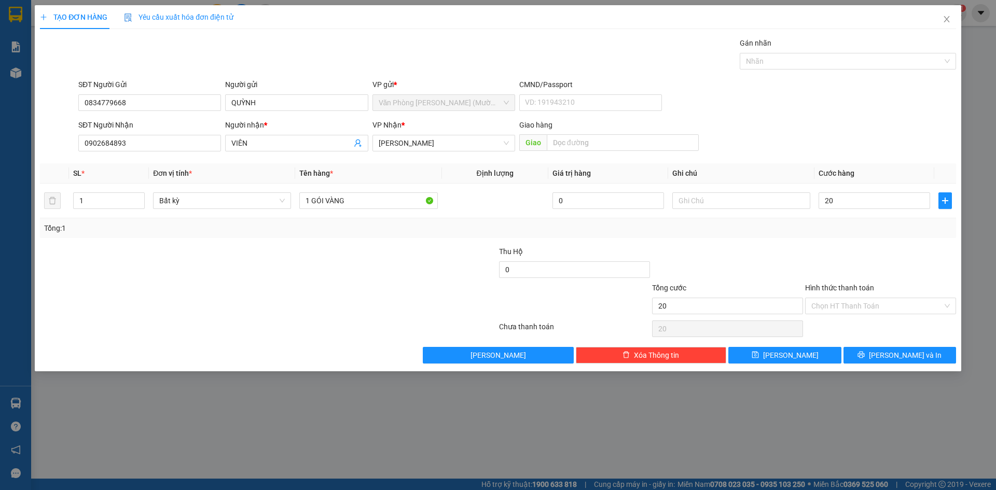
type input "20.000"
drag, startPoint x: 865, startPoint y: 152, endPoint x: 861, endPoint y: 133, distance: 19.5
click at [861, 133] on div "SĐT Người Nhận 0902684893 Người nhận * VIÊN VP Nhận * [PERSON_NAME] hàng Giao" at bounding box center [517, 137] width 882 height 36
click at [837, 135] on div "SĐT Người Nhận 0902684893 Người nhận * VIÊN VP Nhận * [PERSON_NAME] hàng Giao" at bounding box center [517, 137] width 882 height 36
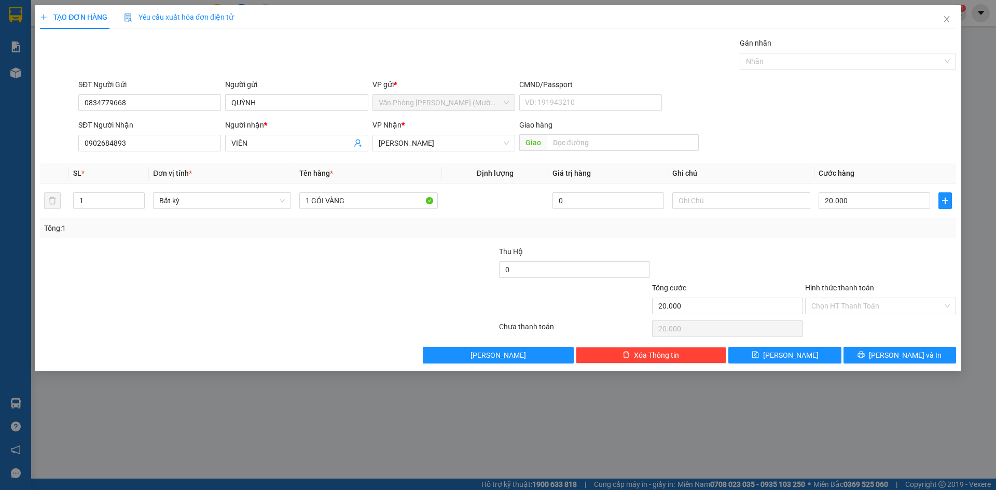
click at [877, 257] on div at bounding box center [880, 264] width 153 height 36
click at [874, 308] on input "Hình thức thanh toán" at bounding box center [877, 306] width 131 height 16
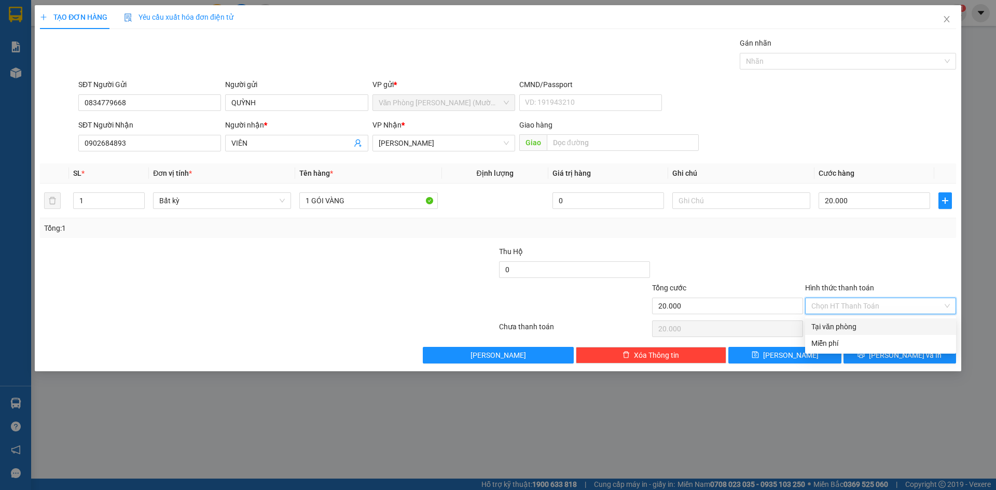
click at [854, 329] on div "Tại văn phòng" at bounding box center [881, 326] width 139 height 11
type input "0"
click at [869, 353] on button "[PERSON_NAME] và In" at bounding box center [900, 355] width 113 height 17
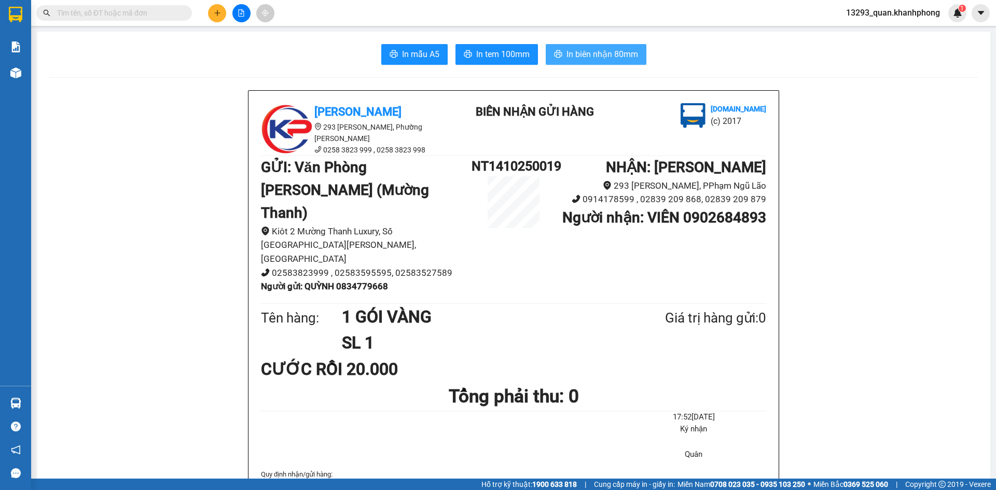
click at [600, 51] on span "In biên nhận 80mm" at bounding box center [603, 54] width 72 height 13
click at [427, 58] on span "In mẫu A5" at bounding box center [420, 54] width 37 height 13
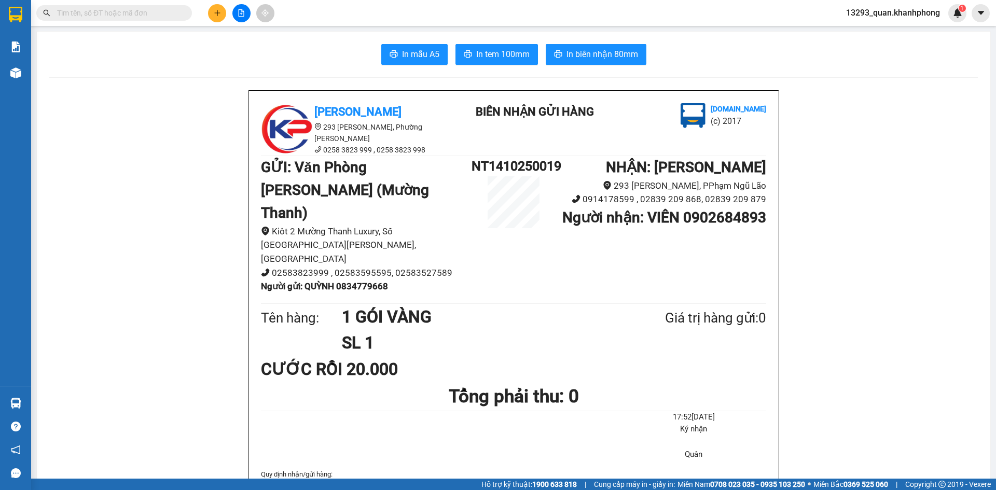
drag, startPoint x: 918, startPoint y: 163, endPoint x: 940, endPoint y: 144, distance: 29.0
drag, startPoint x: 960, startPoint y: 121, endPoint x: 996, endPoint y: 84, distance: 51.4
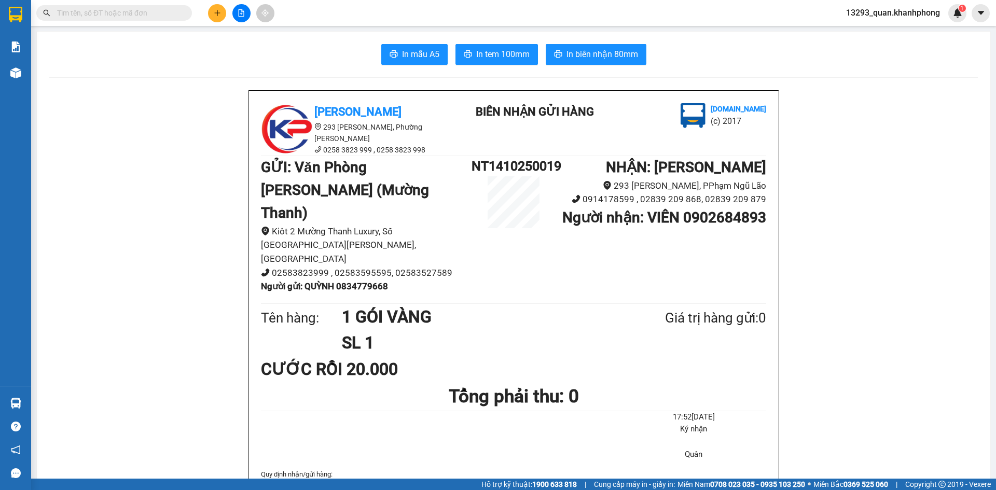
click at [988, 85] on main "In mẫu A5 In tem 100mm In biên nhận 80mm Khanh Phong 293 [PERSON_NAME] Lão, Phư…" at bounding box center [498, 239] width 996 height 479
drag, startPoint x: 962, startPoint y: 105, endPoint x: 996, endPoint y: 100, distance: 34.1
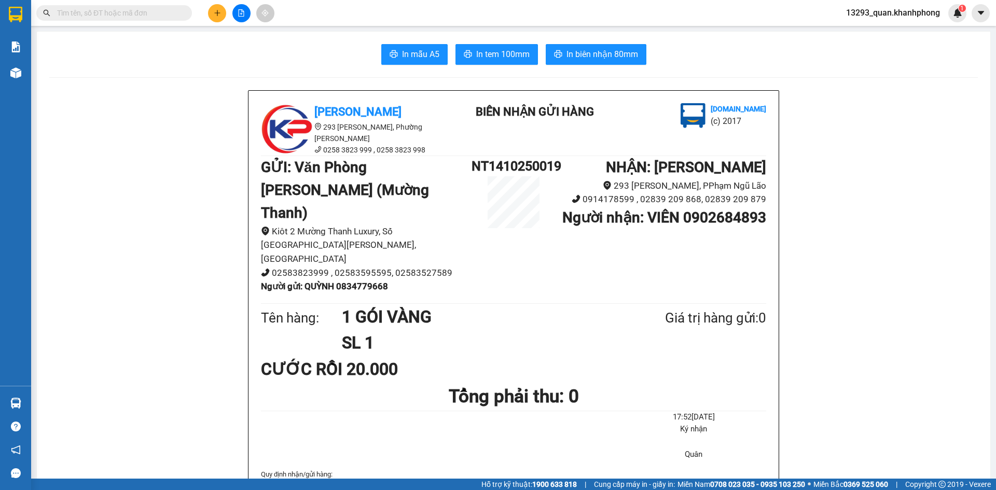
click at [219, 10] on icon "plus" at bounding box center [217, 12] width 7 height 7
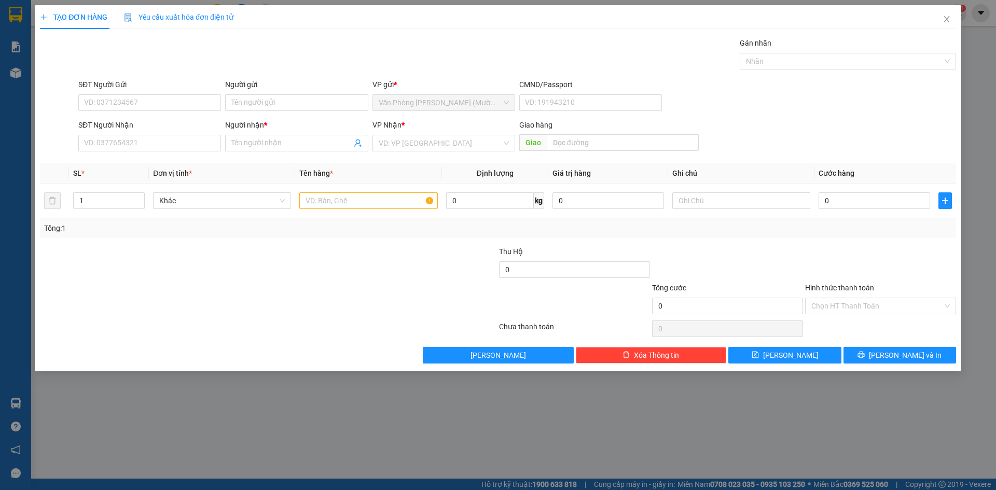
click at [175, 114] on div "SĐT Người Gửi VD: 0371234567" at bounding box center [149, 97] width 143 height 36
click at [175, 105] on input "SĐT Người Gửi" at bounding box center [149, 102] width 143 height 17
type input "0989158091"
click at [180, 124] on div "0989158091 - ANH PHI" at bounding box center [150, 123] width 130 height 11
type input "ANH PHI"
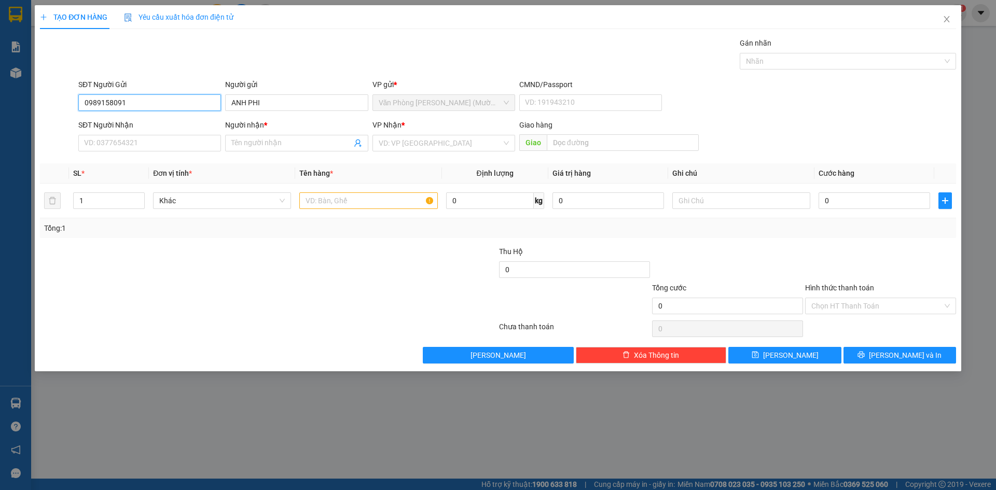
type input "0989158091"
click at [181, 53] on div "Gói vận chuyển * Tiêu chuẩn Gán nhãn Nhãn" at bounding box center [517, 55] width 882 height 36
click at [157, 143] on input "SĐT Người Nhận" at bounding box center [149, 143] width 143 height 17
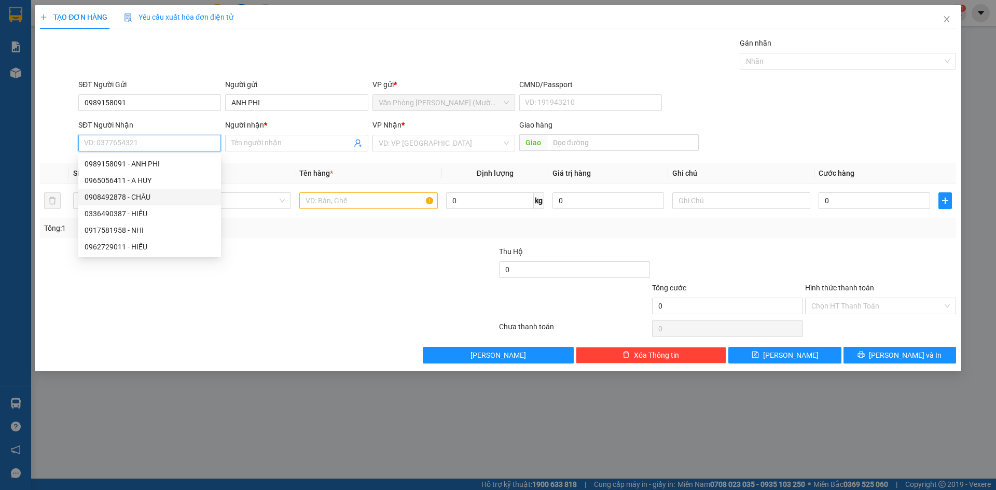
click at [168, 196] on div "0908492878 - CHÂU" at bounding box center [150, 196] width 130 height 11
type input "0908492878"
type input "CHÂU"
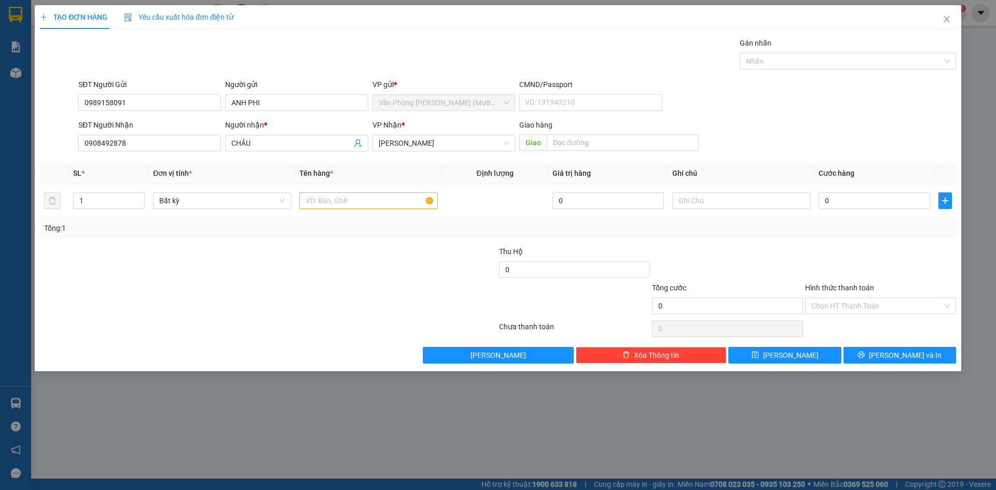
click at [771, 112] on div "SĐT Người Gửi 0989158091 Người gửi ANH PHI VP gửi * Văn Phòng [PERSON_NAME] ([P…" at bounding box center [517, 97] width 882 height 36
drag, startPoint x: 95, startPoint y: 204, endPoint x: 63, endPoint y: 207, distance: 32.3
click at [63, 207] on tr "1 Bất kỳ 0 0" at bounding box center [498, 201] width 916 height 35
type input "2"
click at [358, 207] on input "text" at bounding box center [368, 201] width 138 height 17
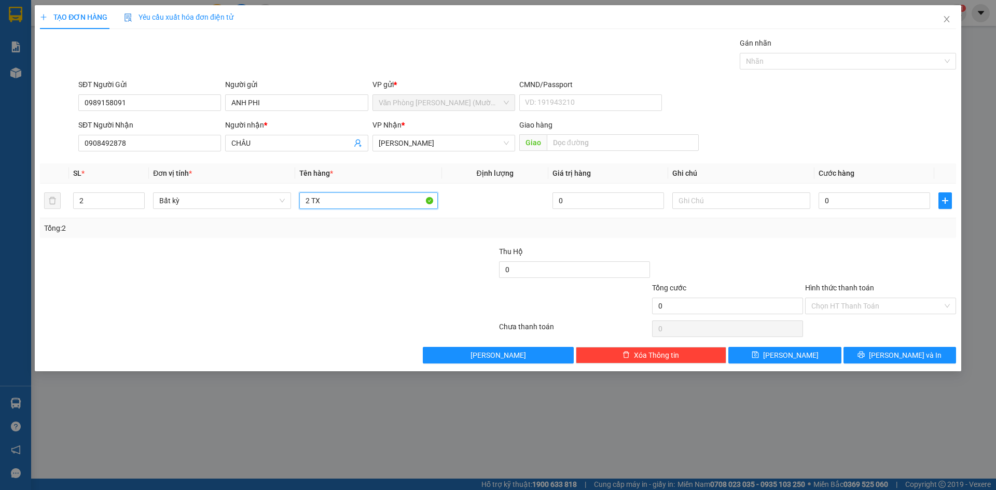
type input "2 TX"
click at [791, 108] on div "SĐT Người Gửi 0989158091 Người gửi ANH PHI VP gửi * Văn Phòng [PERSON_NAME] ([P…" at bounding box center [517, 97] width 882 height 36
click at [845, 202] on input "0" at bounding box center [875, 201] width 112 height 17
type input "8"
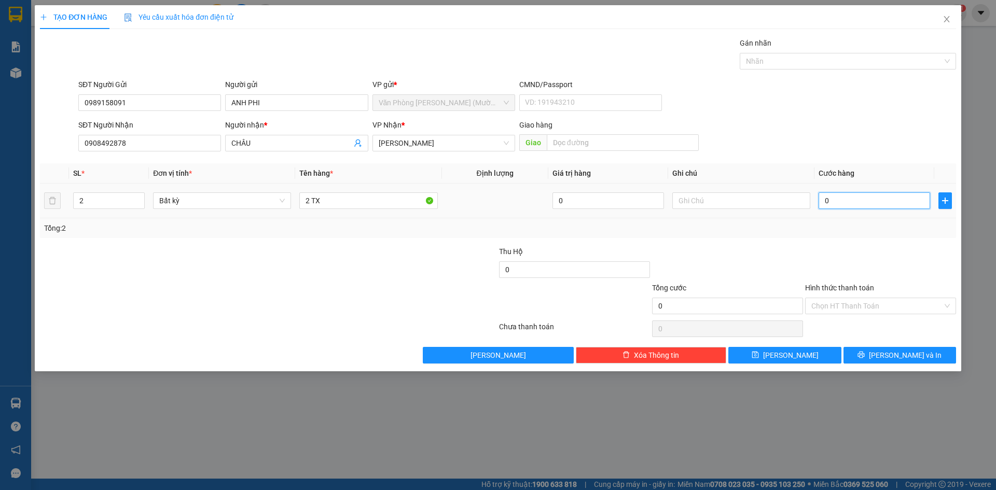
type input "8"
type input "80"
type input "80.000"
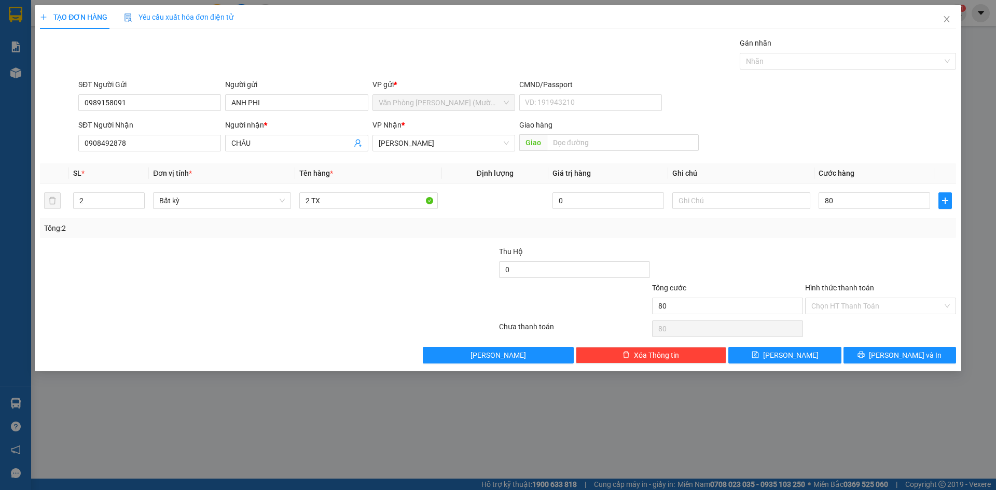
type input "80.000"
click at [850, 133] on div "SĐT Người Nhận 0908492878 Người nhận * CHÂU VP Nhận * [PERSON_NAME] hàng Giao" at bounding box center [517, 137] width 882 height 36
drag, startPoint x: 847, startPoint y: 114, endPoint x: 872, endPoint y: 228, distance: 117.3
click at [851, 122] on form "SĐT Người Gửi 0989158091 Người gửi ANH PHI VP gửi * Văn Phòng [PERSON_NAME] ([P…" at bounding box center [498, 117] width 916 height 77
drag, startPoint x: 870, startPoint y: 228, endPoint x: 839, endPoint y: 140, distance: 93.6
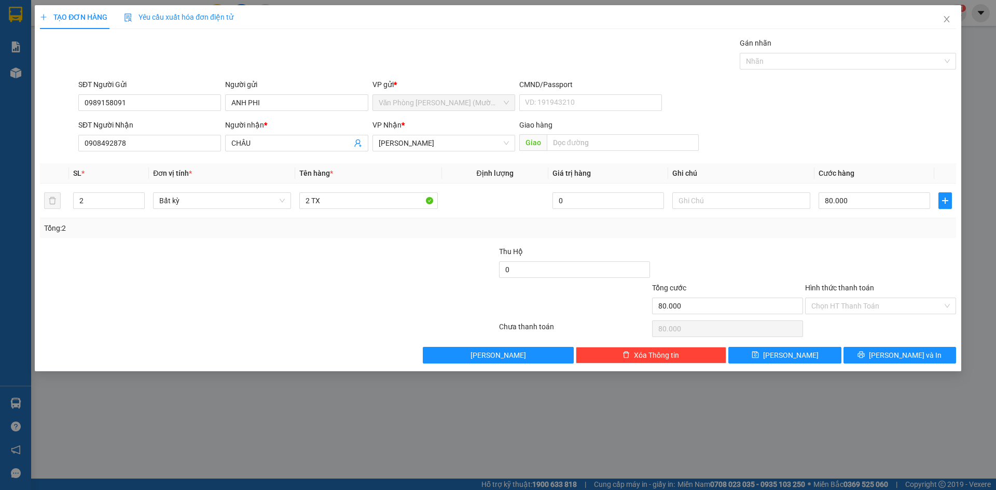
click at [870, 216] on div "SL * Đơn vị tính * Tên hàng * Định lượng Giá trị hàng Ghi chú Cước hàng 2 Bất k…" at bounding box center [498, 200] width 916 height 75
click at [839, 134] on div "SĐT Người Nhận 0908492878 Người nhận * CHÂU VP Nhận * [PERSON_NAME] hàng Giao" at bounding box center [517, 137] width 882 height 36
drag, startPoint x: 861, startPoint y: 238, endPoint x: 861, endPoint y: 231, distance: 7.3
click at [861, 231] on div "Transit Pickup Surcharge Ids Transit Deliver Surcharge Ids Transit Deliver Surc…" at bounding box center [498, 200] width 916 height 326
click at [836, 114] on div "SĐT Người Gửi 0989158091 Người gửi ANH PHI VP gửi * Văn Phòng [PERSON_NAME] ([P…" at bounding box center [517, 97] width 882 height 36
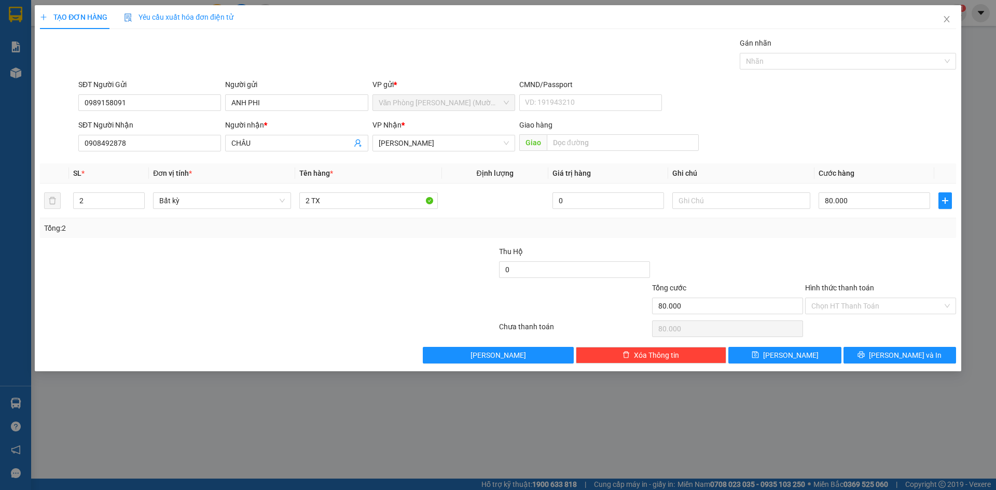
click at [844, 255] on div at bounding box center [880, 264] width 153 height 36
click at [828, 106] on div "SĐT Người Gửi 0989158091 Người gửi ANH PHI VP gửi * Văn Phòng [PERSON_NAME] ([P…" at bounding box center [517, 97] width 882 height 36
click at [826, 106] on div "SĐT Người Gửi 0989158091 Người gửi ANH PHI VP gửi * Văn Phòng [PERSON_NAME] ([P…" at bounding box center [517, 97] width 882 height 36
click at [817, 108] on div "SĐT Người Gửi 0989158091 Người gửi ANH PHI VP gửi * Văn Phòng [PERSON_NAME] ([P…" at bounding box center [517, 97] width 882 height 36
click at [861, 256] on div at bounding box center [880, 264] width 153 height 36
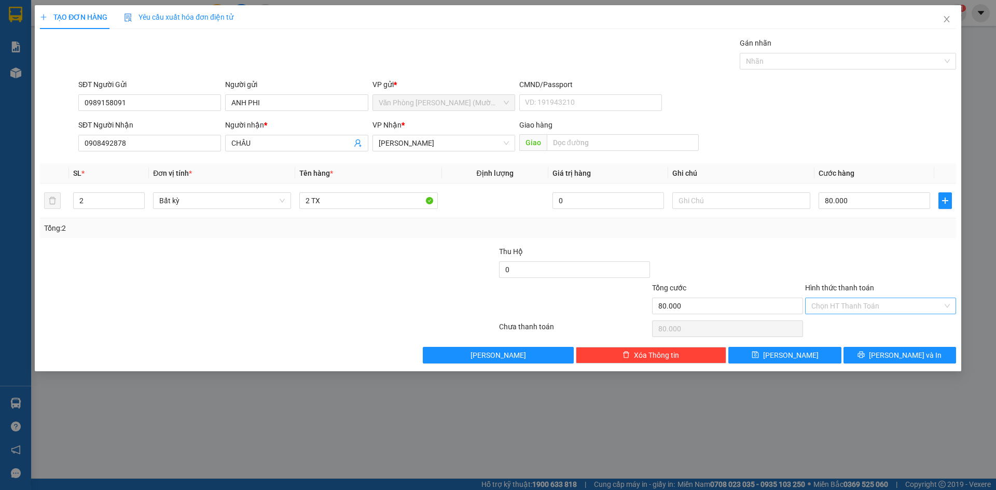
drag, startPoint x: 860, startPoint y: 300, endPoint x: 860, endPoint y: 305, distance: 5.2
click at [860, 303] on input "Hình thức thanh toán" at bounding box center [877, 306] width 131 height 16
drag, startPoint x: 859, startPoint y: 325, endPoint x: 863, endPoint y: 296, distance: 28.8
click at [858, 325] on div "Tại văn phòng" at bounding box center [881, 326] width 139 height 11
type input "0"
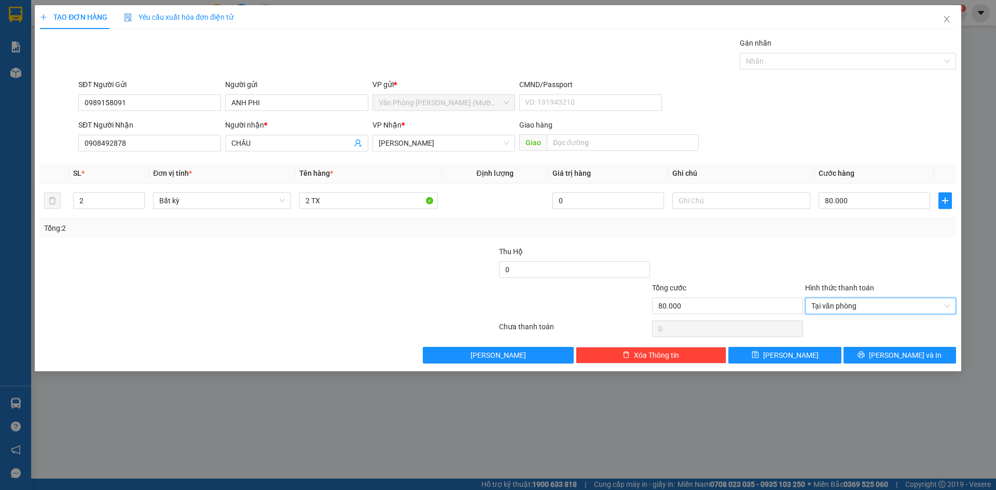
click at [871, 278] on div at bounding box center [880, 264] width 153 height 36
click at [898, 354] on span "[PERSON_NAME] và In" at bounding box center [905, 355] width 73 height 11
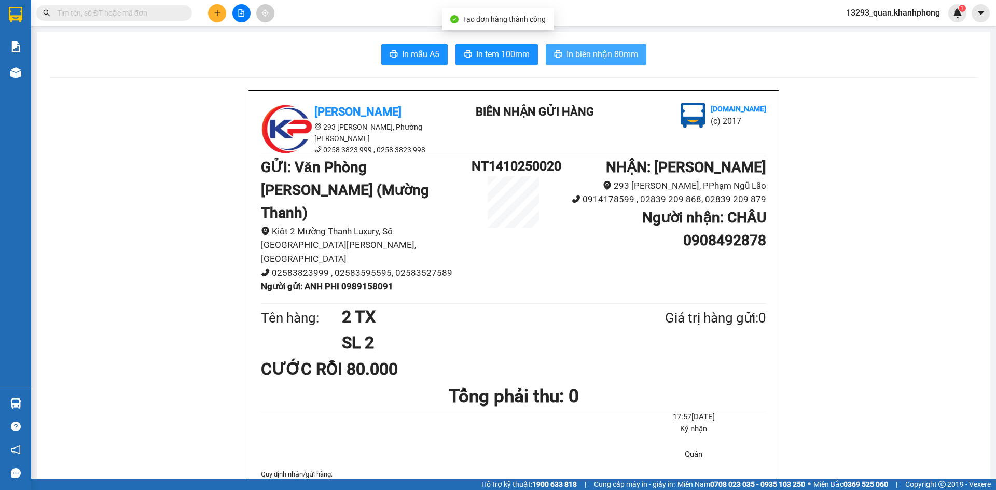
click at [623, 61] on span "In biên nhận 80mm" at bounding box center [603, 54] width 72 height 13
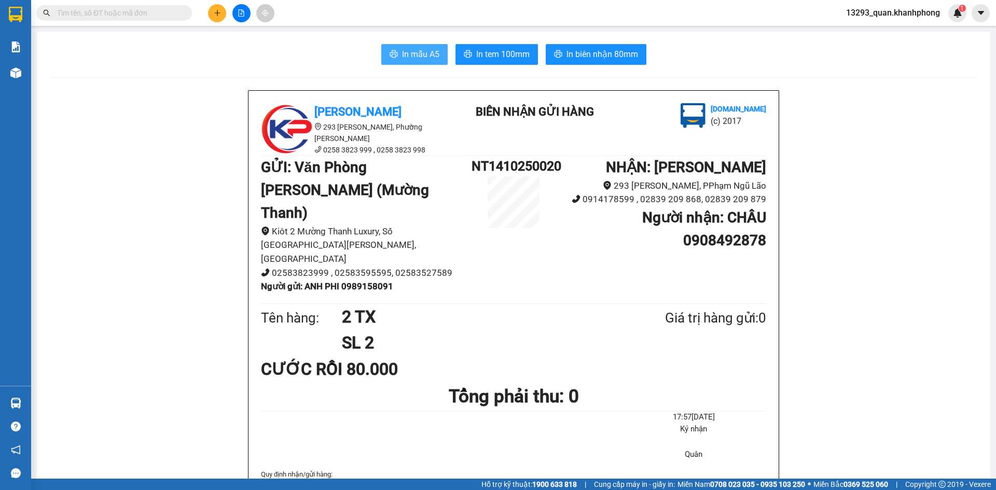
click at [413, 56] on span "In mẫu A5" at bounding box center [420, 54] width 37 height 13
click at [216, 16] on icon "plus" at bounding box center [217, 12] width 7 height 7
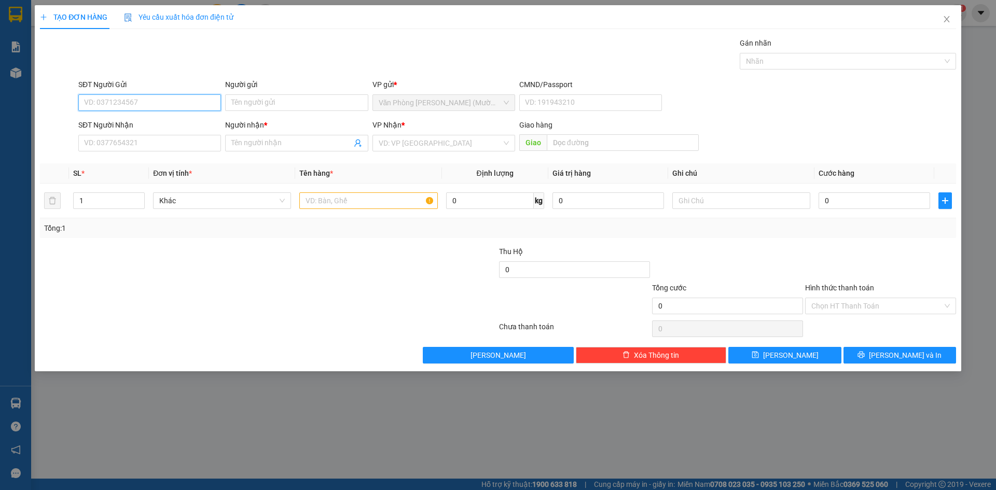
click at [154, 111] on input "SĐT Người Gửi" at bounding box center [149, 102] width 143 height 17
type input "0562605203"
click at [258, 103] on input "Người gửi" at bounding box center [296, 102] width 143 height 17
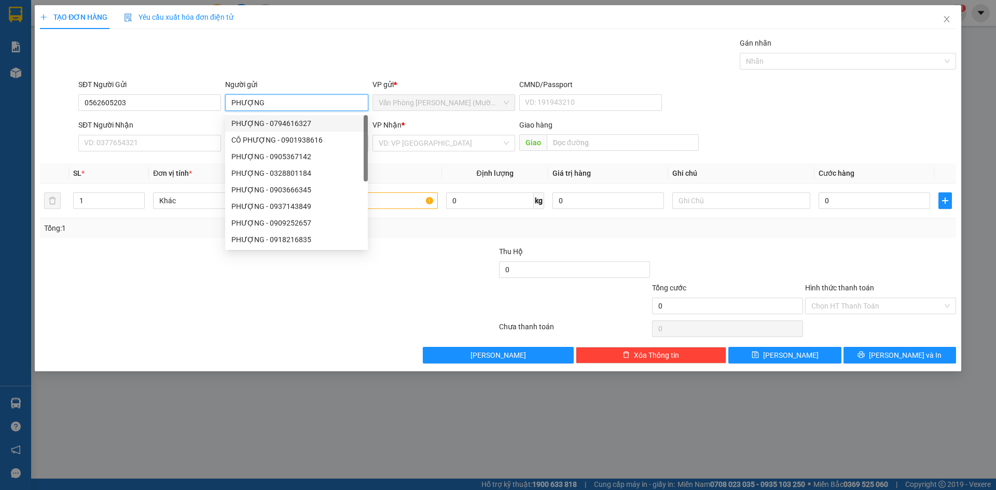
type input "PHƯỢNG"
click at [289, 56] on div "Gói vận chuyển * Tiêu chuẩn Gán nhãn Nhãn" at bounding box center [517, 55] width 882 height 36
click at [293, 49] on div "Gói vận chuyển * Tiêu chuẩn Gán nhãn Nhãn" at bounding box center [517, 55] width 882 height 36
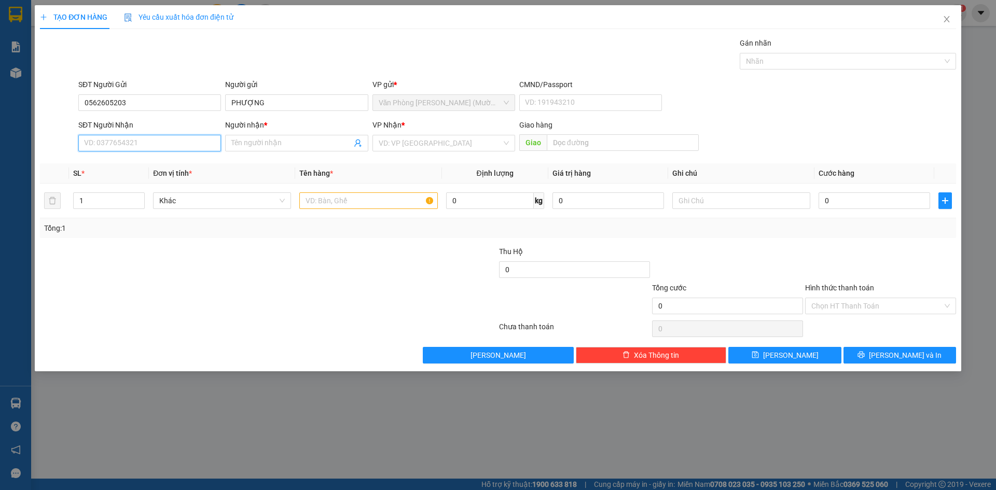
click at [134, 144] on input "SĐT Người Nhận" at bounding box center [149, 143] width 143 height 17
type input "0857942113"
click at [272, 143] on input "Người nhận *" at bounding box center [291, 143] width 120 height 11
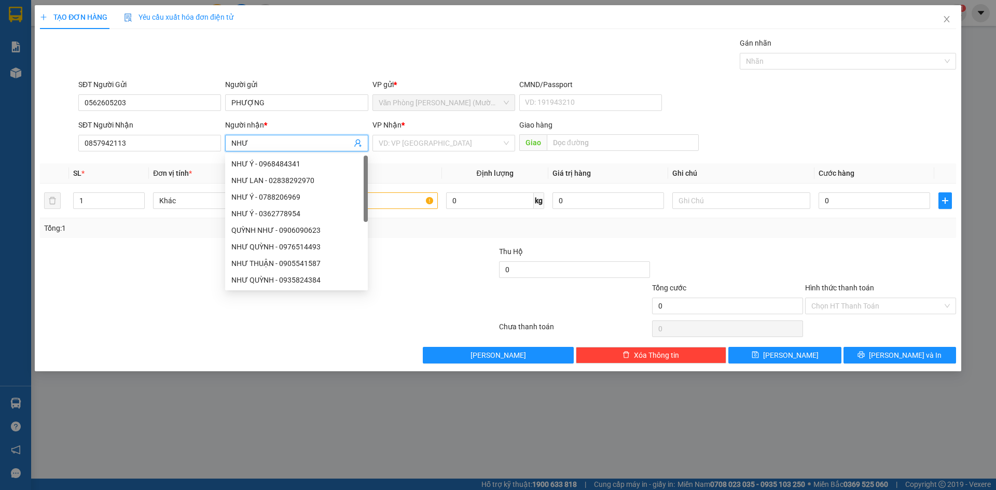
type input "NHƯ"
click at [322, 44] on div "Gói vận chuyển * Tiêu chuẩn Gán nhãn Nhãn" at bounding box center [517, 55] width 882 height 36
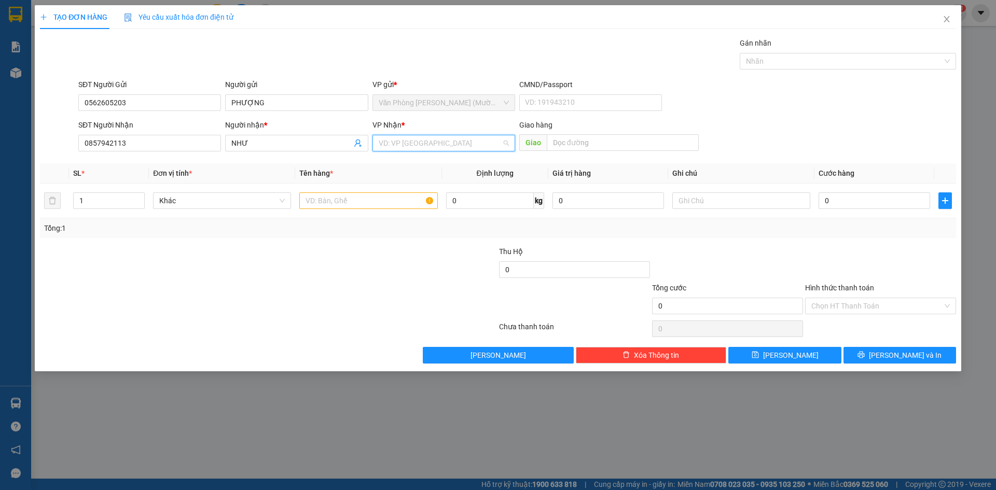
click at [443, 146] on input "search" at bounding box center [440, 143] width 123 height 16
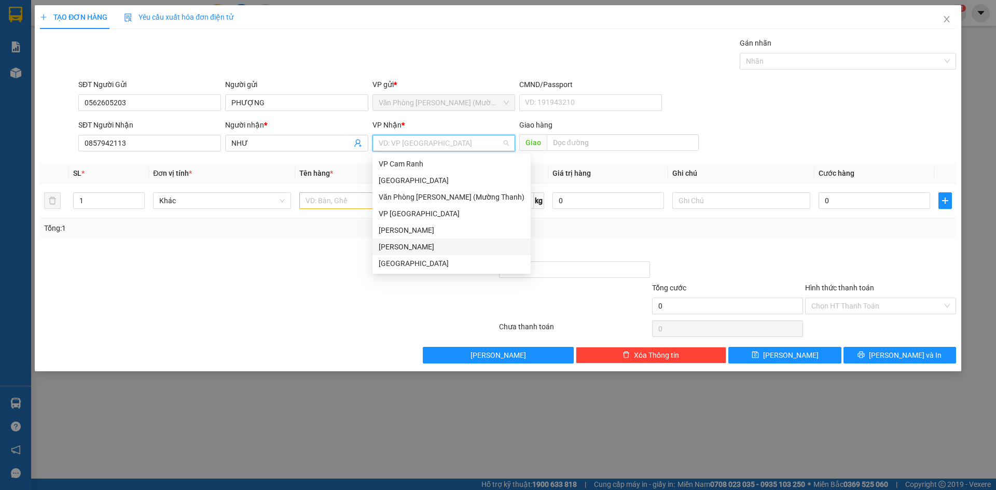
click at [420, 247] on div "[PERSON_NAME]" at bounding box center [452, 246] width 146 height 11
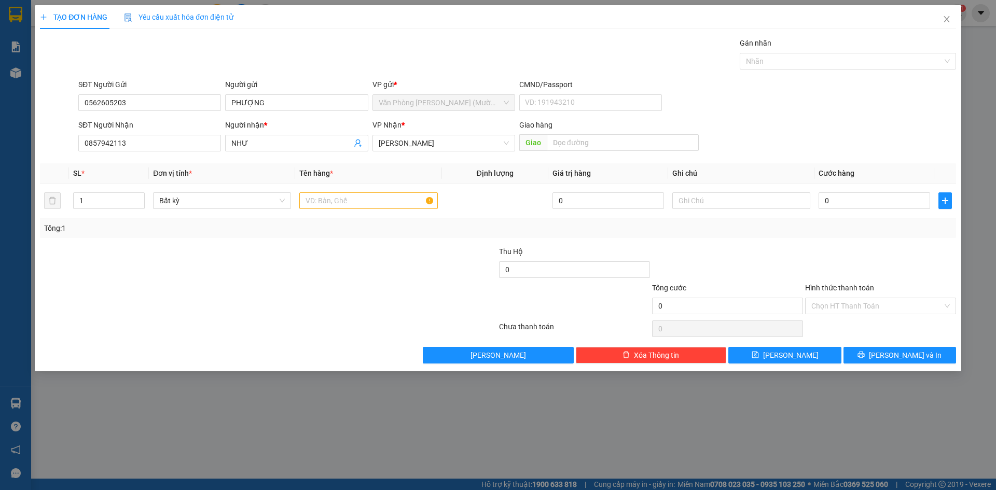
click at [842, 118] on form "SĐT Người Gửi 0562605203 Người gửi PHƯỢNG VP gửi * Văn Phòng [PERSON_NAME] (Mườ…" at bounding box center [498, 117] width 916 height 77
click at [843, 113] on div "SĐT Người Gửi 0562605203 Người gửi PHƯỢNG VP gửi * Văn Phòng [PERSON_NAME] (Mườ…" at bounding box center [517, 97] width 882 height 36
click at [346, 204] on input "text" at bounding box center [368, 201] width 138 height 17
type input "1 XE VISION"
click at [841, 127] on div "SĐT Người Nhận 0857942113 Người nhận * NHƯ VP Nhận * [PERSON_NAME] hàng Giao" at bounding box center [517, 137] width 882 height 36
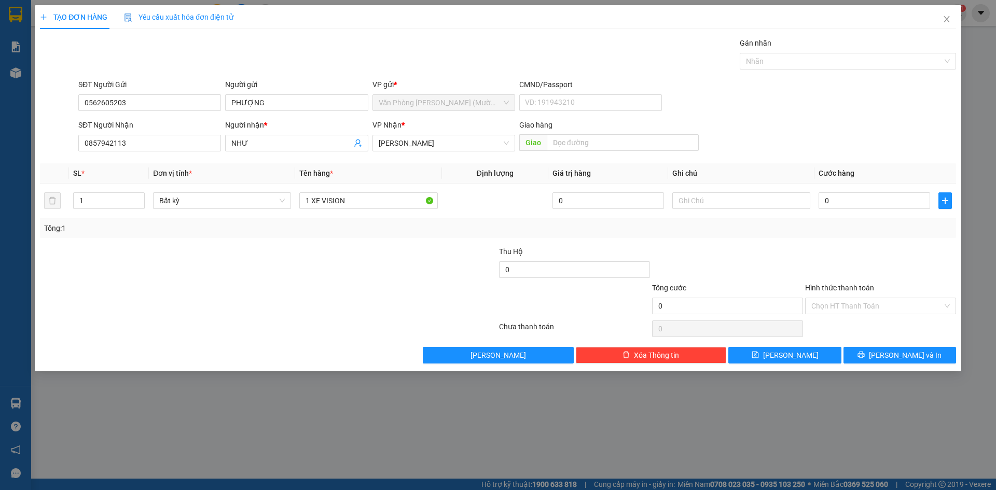
drag, startPoint x: 813, startPoint y: 85, endPoint x: 821, endPoint y: 95, distance: 13.3
click at [814, 86] on div "SĐT Người Gửi 0562605203 Người gửi PHƯỢNG VP gửi * Văn Phòng [PERSON_NAME] (Mườ…" at bounding box center [517, 97] width 882 height 36
drag, startPoint x: 847, startPoint y: 132, endPoint x: 830, endPoint y: 100, distance: 36.9
click at [847, 129] on div "SĐT Người Nhận 0857942113 Người nhận * NHƯ VP Nhận * [PERSON_NAME] hàng Giao" at bounding box center [517, 137] width 882 height 36
drag, startPoint x: 830, startPoint y: 100, endPoint x: 905, endPoint y: 115, distance: 75.8
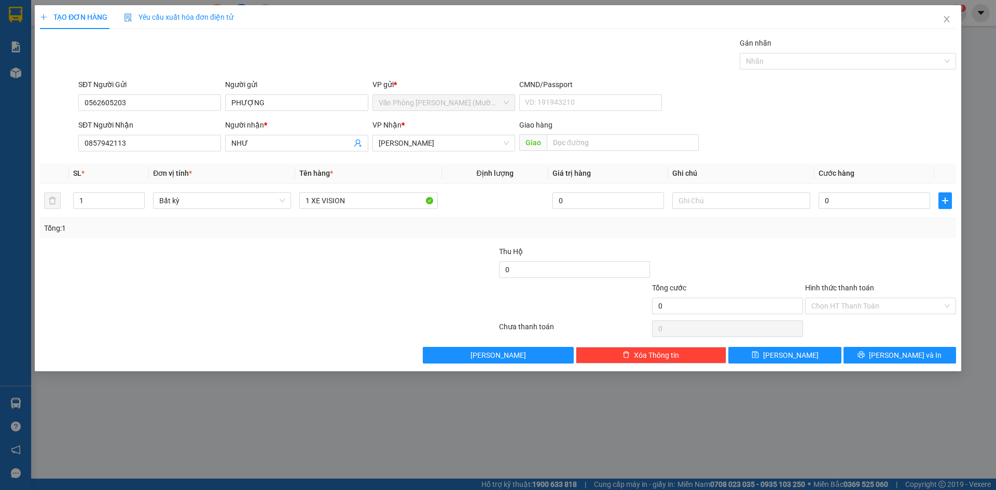
click at [832, 100] on div "SĐT Người Gửi 0562605203 Người gửi PHƯỢNG VP gửi * Văn Phòng [PERSON_NAME] (Mườ…" at bounding box center [517, 97] width 882 height 36
drag, startPoint x: 905, startPoint y: 115, endPoint x: 761, endPoint y: 109, distance: 143.9
click at [895, 115] on form "SĐT Người Gửi 0562605203 Người gửi PHƯỢNG VP gửi * Văn Phòng [PERSON_NAME] (Mườ…" at bounding box center [498, 117] width 916 height 77
click at [911, 109] on div "SĐT Người Gửi 0562605203 Người gửi PHƯỢNG VP gửi * Văn Phòng [PERSON_NAME] (Mườ…" at bounding box center [517, 97] width 882 height 36
click at [802, 125] on div "SĐT Người Nhận 0857942113 Người nhận * NHƯ VP Nhận * [PERSON_NAME] hàng Giao" at bounding box center [517, 137] width 882 height 36
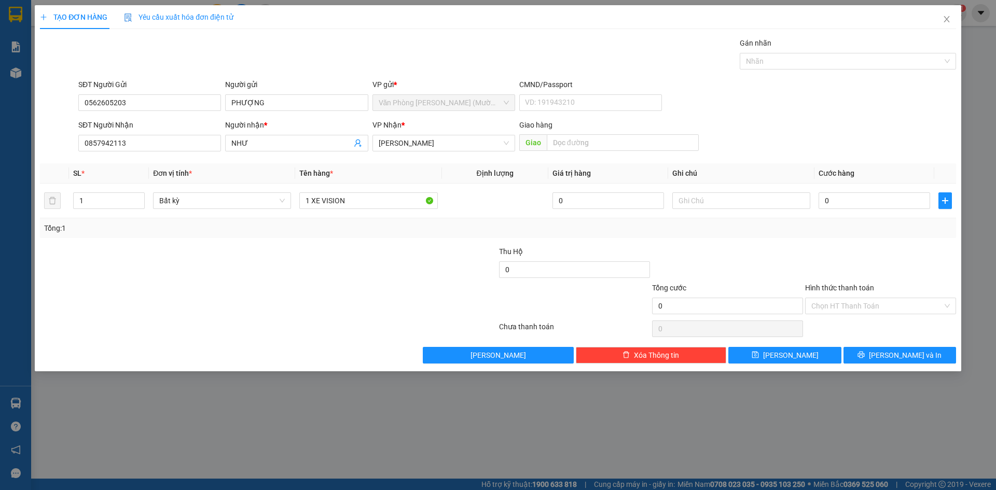
drag, startPoint x: 808, startPoint y: 122, endPoint x: 899, endPoint y: 122, distance: 90.8
click at [809, 122] on div "SĐT Người Nhận 0857942113 Người nhận * NHƯ VP Nhận * [PERSON_NAME] hàng Giao" at bounding box center [517, 137] width 882 height 36
drag, startPoint x: 865, startPoint y: 122, endPoint x: 791, endPoint y: 124, distance: 73.2
click at [856, 124] on div "SĐT Người Nhận 0857942113 Người nhận * NHƯ VP Nhận * [PERSON_NAME] hàng Giao" at bounding box center [517, 137] width 882 height 36
click at [891, 118] on form "SĐT Người Gửi 0562605203 Người gửi PHƯỢNG VP gửi * Văn Phòng [PERSON_NAME] (Mườ…" at bounding box center [498, 117] width 916 height 77
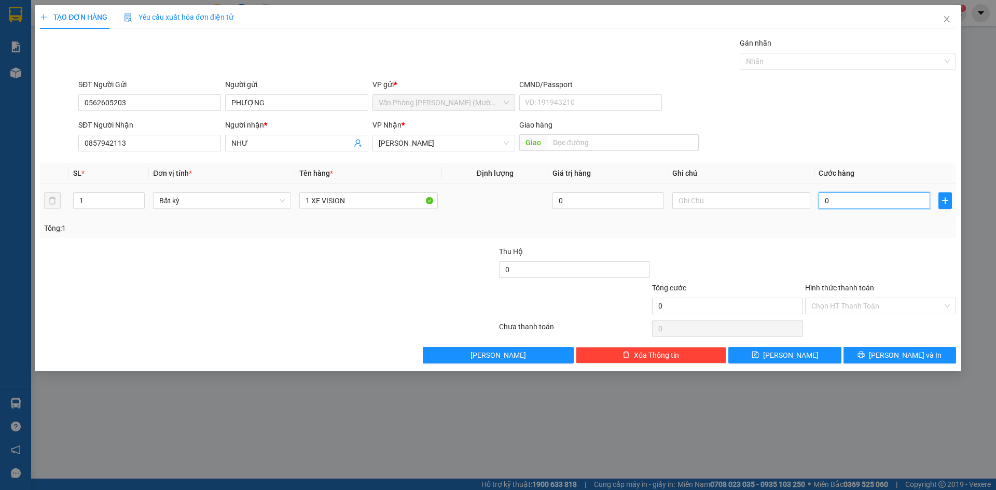
click at [840, 200] on input "0" at bounding box center [875, 201] width 112 height 17
drag, startPoint x: 807, startPoint y: 104, endPoint x: 763, endPoint y: 189, distance: 95.4
click at [808, 105] on div "SĐT Người Gửi 0562605203 Người gửi PHƯỢNG VP gửi * Văn Phòng [PERSON_NAME] (Mườ…" at bounding box center [517, 97] width 882 height 36
click at [742, 199] on input "text" at bounding box center [742, 201] width 138 height 17
click at [740, 202] on input "text" at bounding box center [742, 201] width 138 height 17
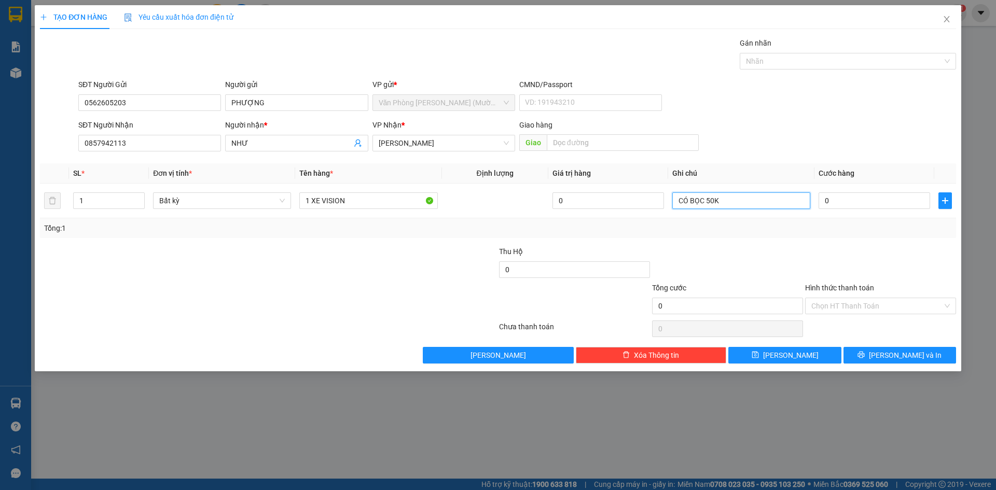
type input "CÓ BỌC 50K"
click at [823, 124] on div "SĐT Người Nhận 0857942113 Người nhận * NHƯ VP Nhận * [PERSON_NAME] hàng Giao" at bounding box center [517, 137] width 882 height 36
drag, startPoint x: 818, startPoint y: 115, endPoint x: 828, endPoint y: 128, distance: 16.6
click at [824, 124] on form "SĐT Người Gửi 0562605203 Người gửi PHƯỢNG VP gửi * Văn Phòng [PERSON_NAME] (Mườ…" at bounding box center [498, 117] width 916 height 77
click at [849, 202] on input "0" at bounding box center [875, 201] width 112 height 17
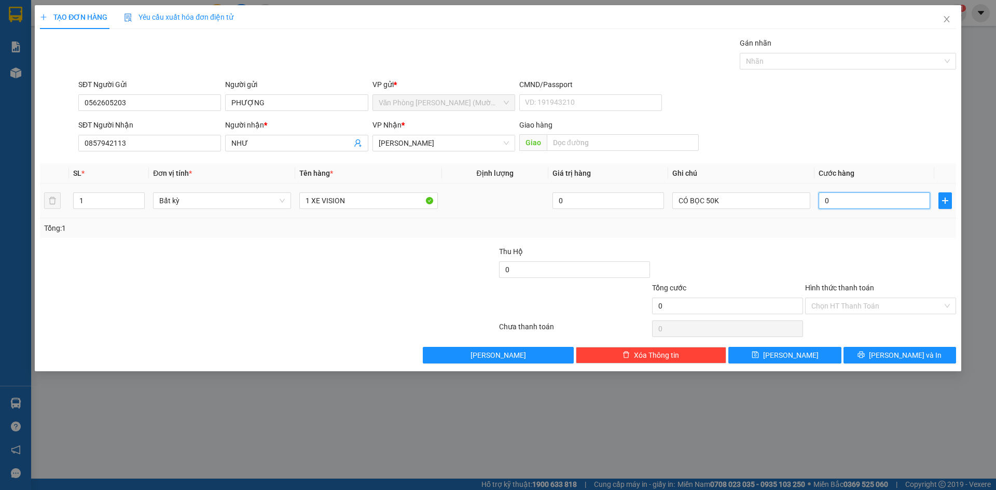
type input "4"
type input "40"
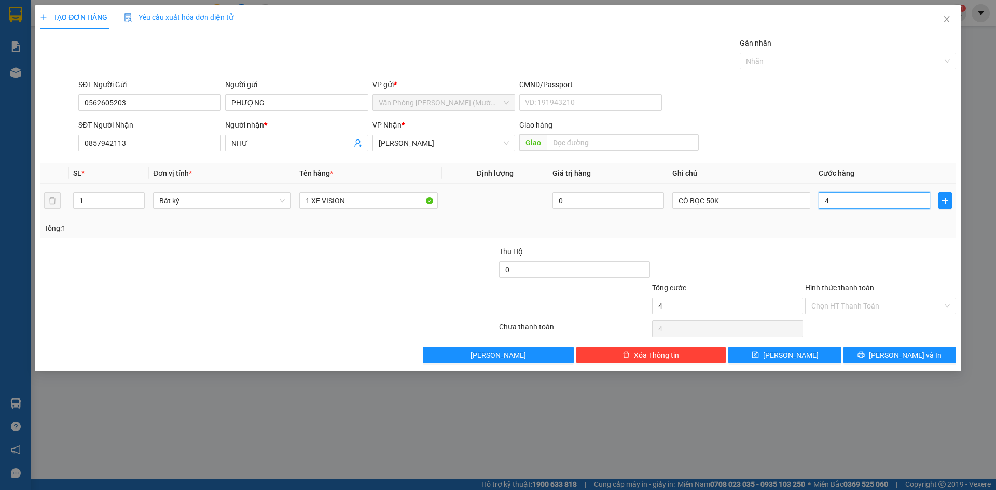
type input "40"
type input "400"
type input "400.000"
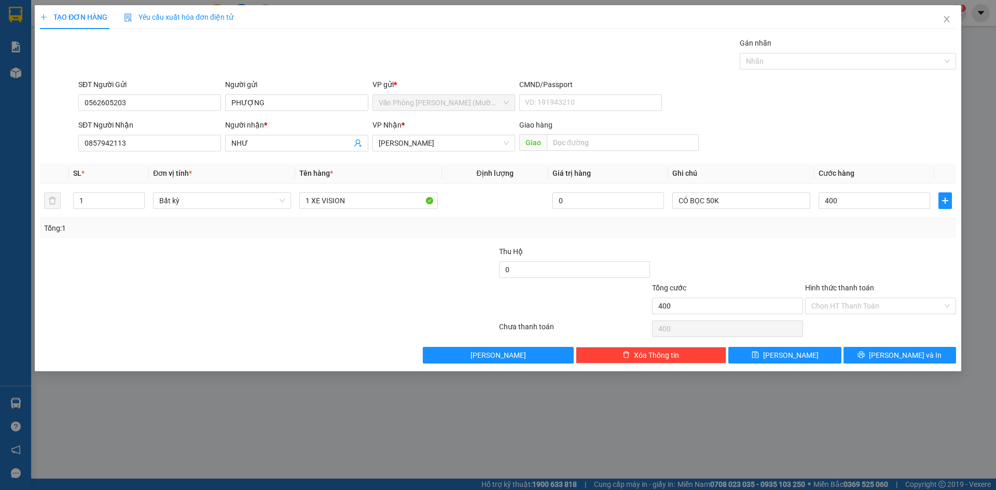
type input "400.000"
click at [840, 123] on div "SĐT Người Nhận 0857942113 Người nhận * NHƯ VP Nhận * [PERSON_NAME] hàng Giao" at bounding box center [517, 137] width 882 height 36
click at [853, 244] on div "Transit Pickup Surcharge Ids Transit Deliver Surcharge Ids Transit Deliver Surc…" at bounding box center [498, 200] width 916 height 326
click at [826, 123] on div "SĐT Người Nhận 0857942113 Người nhận * NHƯ VP Nhận * [PERSON_NAME] hàng Giao" at bounding box center [517, 137] width 882 height 36
drag, startPoint x: 840, startPoint y: 253, endPoint x: 843, endPoint y: 218, distance: 34.3
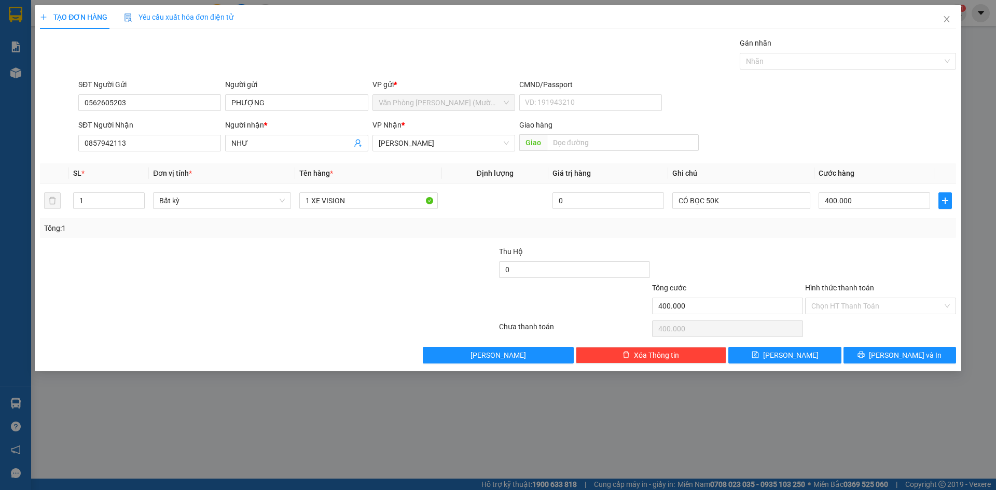
click at [843, 235] on div "Transit Pickup Surcharge Ids Transit Deliver Surcharge Ids Transit Deliver Surc…" at bounding box center [498, 200] width 916 height 326
click at [816, 94] on div "SĐT Người Gửi 0562605203 Người gửi PHƯỢNG VP gửi * Văn Phòng [PERSON_NAME] (Mườ…" at bounding box center [517, 97] width 882 height 36
drag, startPoint x: 815, startPoint y: 104, endPoint x: 825, endPoint y: 98, distance: 11.2
click at [816, 102] on div "SĐT Người Gửi 0562605203 Người gửi PHƯỢNG VP gửi * Văn Phòng [PERSON_NAME] (Mườ…" at bounding box center [517, 97] width 882 height 36
drag, startPoint x: 825, startPoint y: 102, endPoint x: 830, endPoint y: 95, distance: 8.5
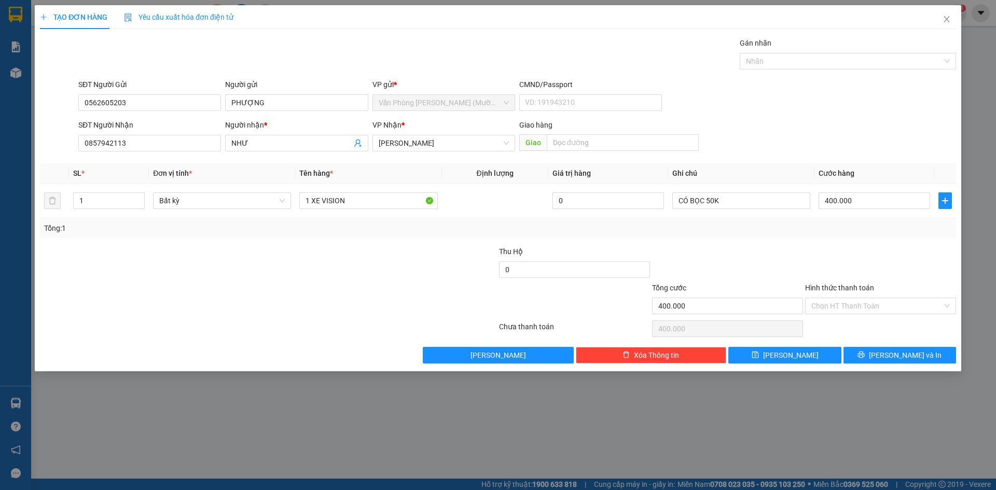
click at [829, 95] on div "SĐT Người Gửi 0562605203 Người gửi PHƯỢNG VP gửi * Văn Phòng [PERSON_NAME] (Mườ…" at bounding box center [517, 97] width 882 height 36
click at [833, 105] on div "SĐT Người Gửi 0562605203 Người gửi PHƯỢNG VP gửi * Văn Phòng [PERSON_NAME] (Mườ…" at bounding box center [517, 97] width 882 height 36
click at [766, 119] on form "SĐT Người Gửi 0562605203 Người gửi PHƯỢNG VP gửi * Văn Phòng [PERSON_NAME] (Mườ…" at bounding box center [498, 117] width 916 height 77
click at [857, 309] on input "Hình thức thanh toán" at bounding box center [877, 306] width 131 height 16
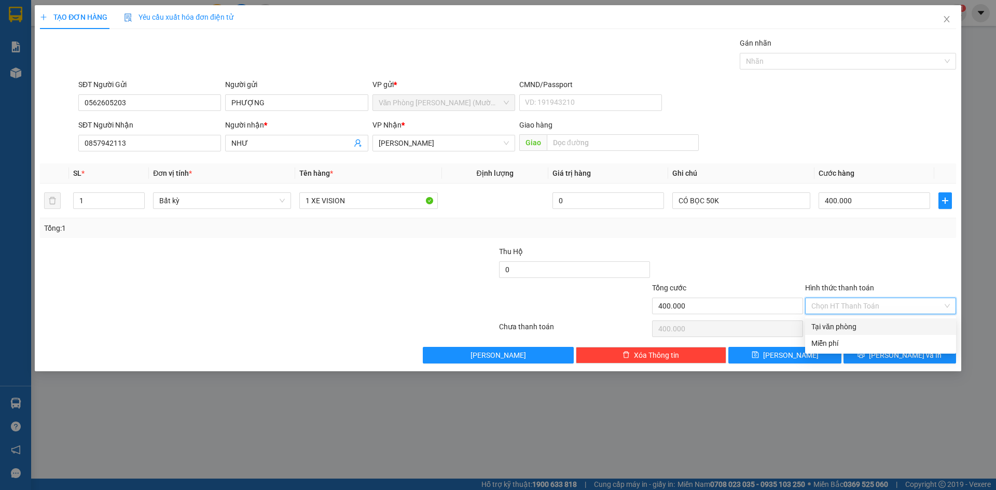
drag, startPoint x: 861, startPoint y: 326, endPoint x: 870, endPoint y: 318, distance: 12.1
click at [861, 327] on div "Tại văn phòng" at bounding box center [881, 326] width 139 height 11
type input "0"
click at [890, 286] on div "Hình thức thanh toán" at bounding box center [880, 290] width 151 height 16
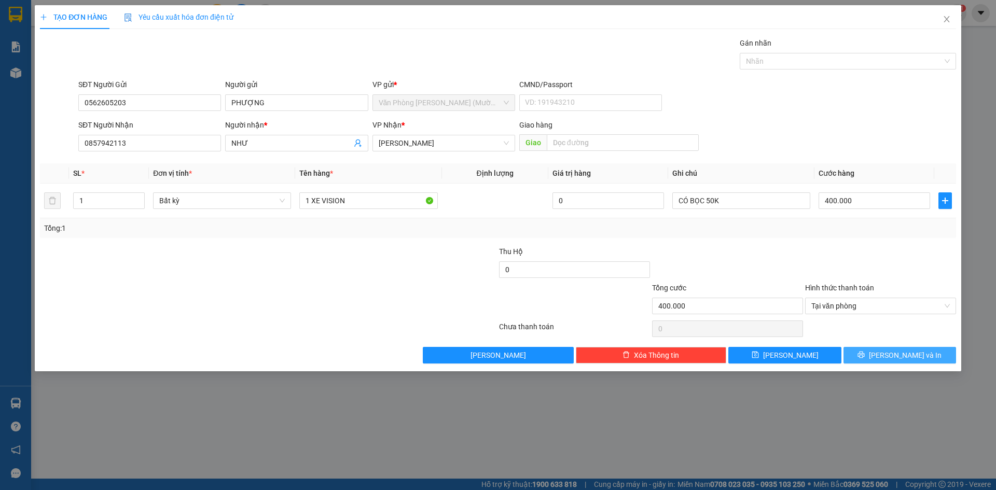
click at [894, 358] on span "[PERSON_NAME] và In" at bounding box center [905, 355] width 73 height 11
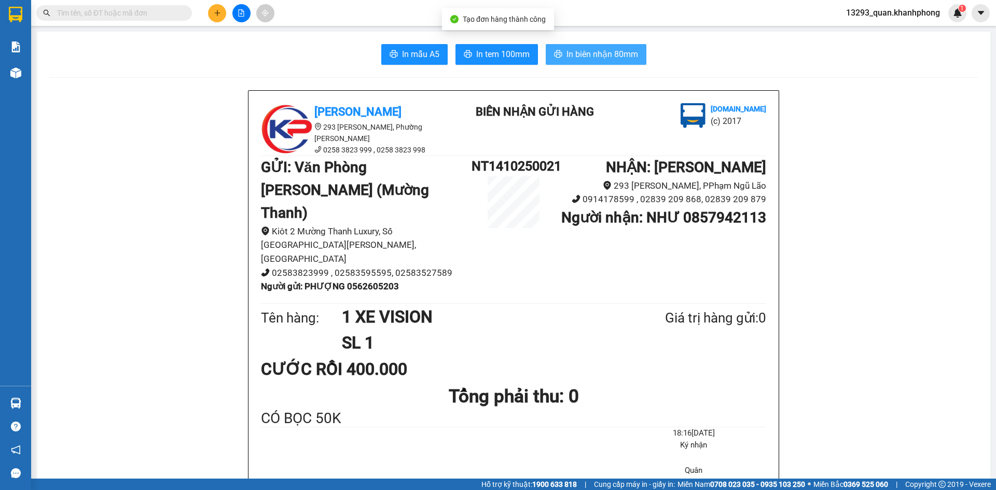
click at [613, 57] on span "In biên nhận 80mm" at bounding box center [603, 54] width 72 height 13
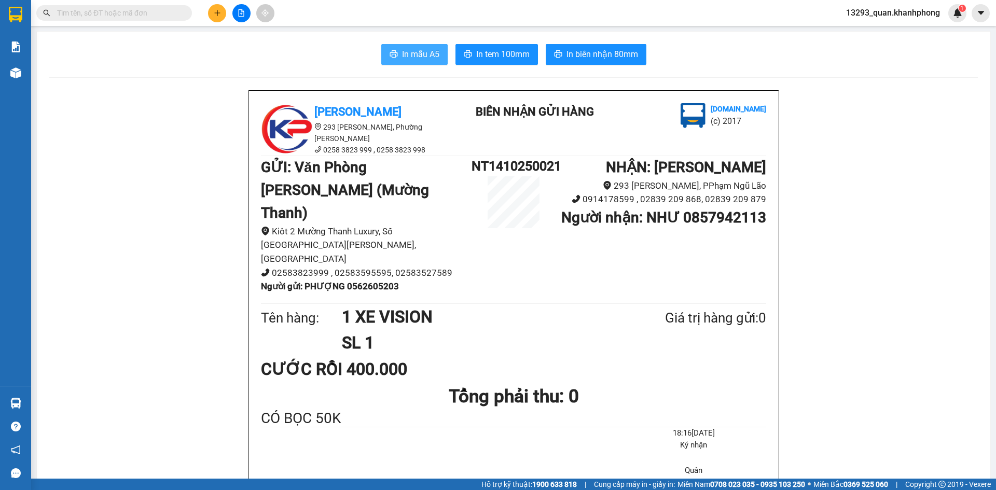
click at [422, 52] on span "In mẫu A5" at bounding box center [420, 54] width 37 height 13
click at [217, 12] on icon "plus" at bounding box center [217, 13] width 1 height 6
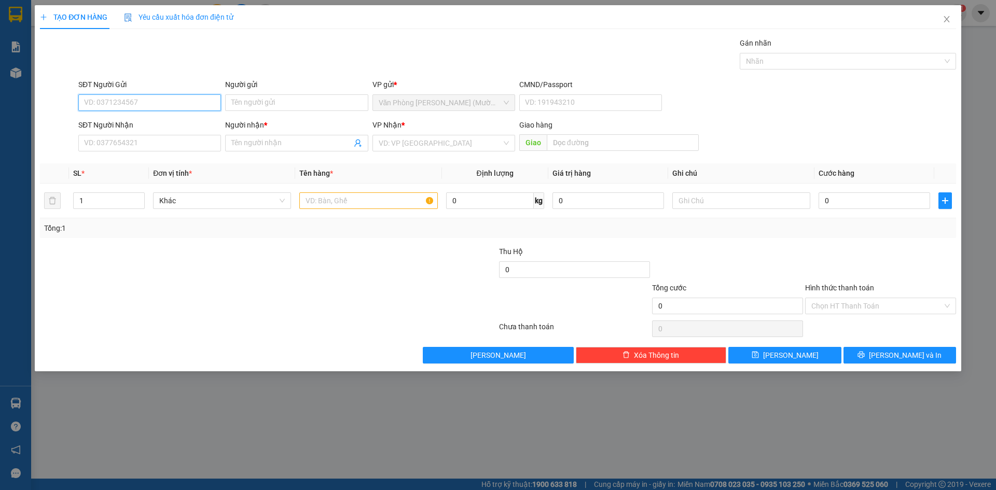
click at [173, 107] on input "SĐT Người Gửi" at bounding box center [149, 102] width 143 height 17
type input "0973749516"
click at [144, 125] on div "0973749516 - SƠN" at bounding box center [150, 123] width 130 height 11
type input "SƠN"
type input "0973749516"
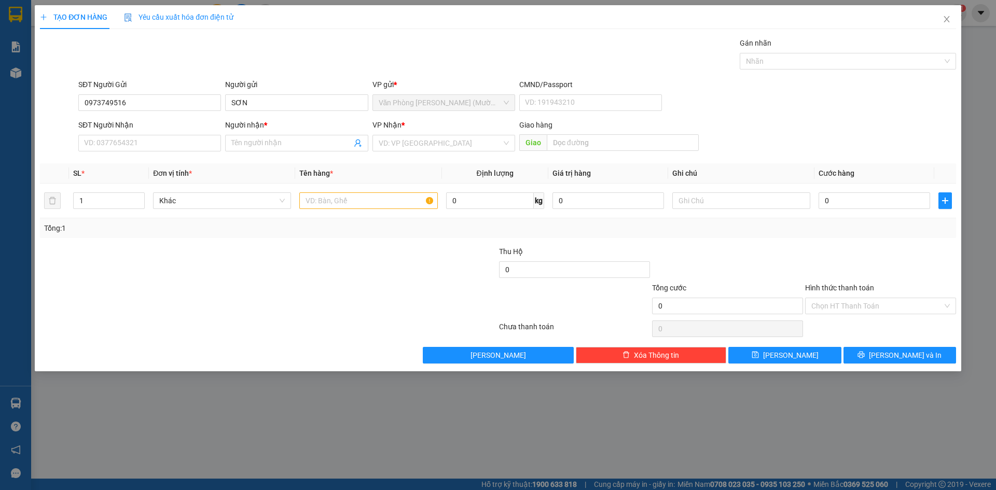
drag, startPoint x: 175, startPoint y: 64, endPoint x: 181, endPoint y: 146, distance: 82.7
click at [175, 68] on div "Gói vận chuyển * Tiêu chuẩn Gán nhãn Nhãn" at bounding box center [517, 55] width 882 height 36
click at [168, 143] on input "SĐT Người Nhận" at bounding box center [149, 143] width 143 height 17
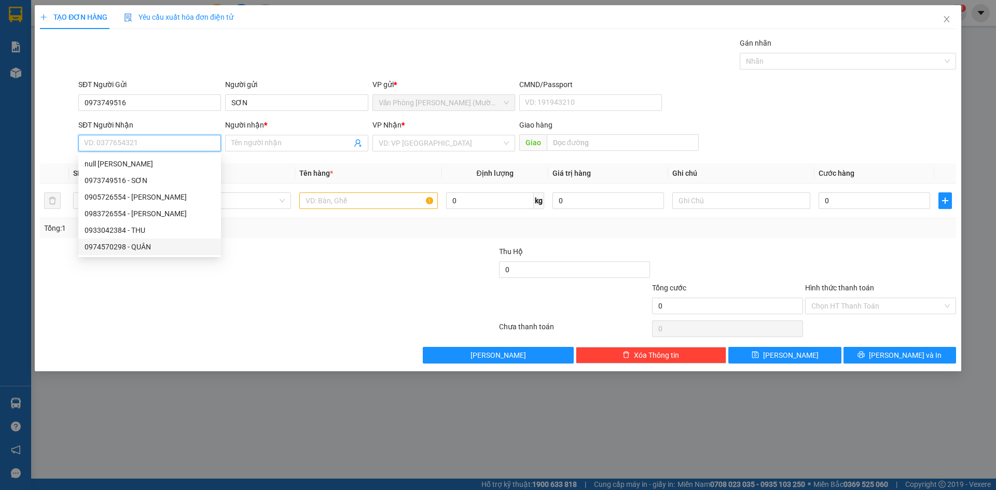
click at [145, 249] on div "0974570298 - QUÂN" at bounding box center [150, 246] width 130 height 11
type input "0974570298"
type input "QUÂN"
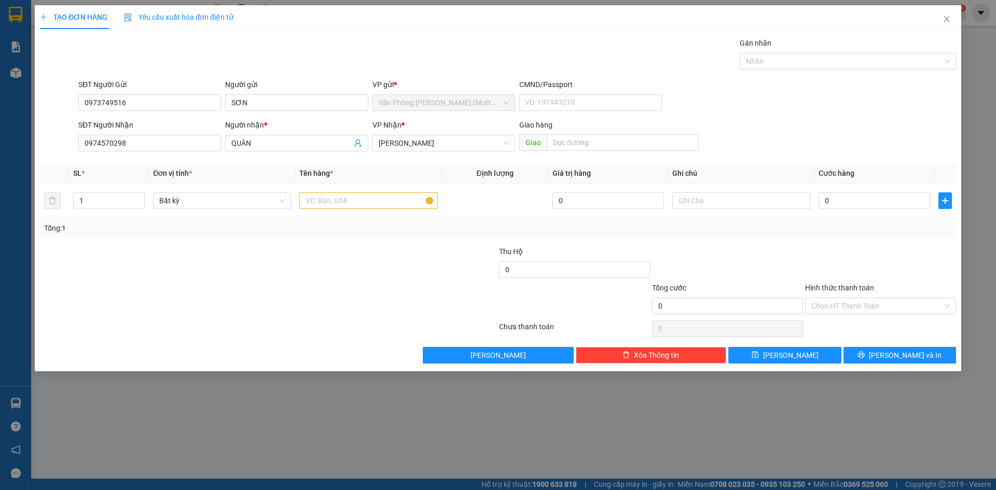
drag, startPoint x: 794, startPoint y: 74, endPoint x: 776, endPoint y: 78, distance: 18.3
click at [787, 75] on div "Transit Pickup Surcharge Ids Transit Deliver Surcharge Ids Transit Deliver Surc…" at bounding box center [498, 200] width 916 height 326
click at [312, 196] on input "text" at bounding box center [368, 201] width 138 height 17
type input "1H"
click at [877, 140] on div "SĐT Người Nhận 0974570298 Người nhận * QUÂN VP Nhận * [PERSON_NAME] hàng Giao" at bounding box center [517, 137] width 882 height 36
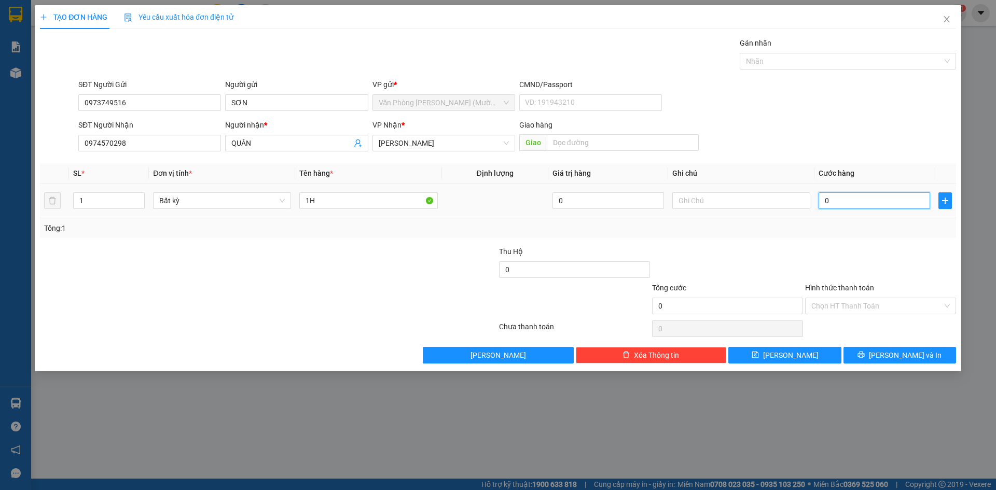
click at [874, 197] on input "0" at bounding box center [875, 201] width 112 height 17
type input "2"
type input "20"
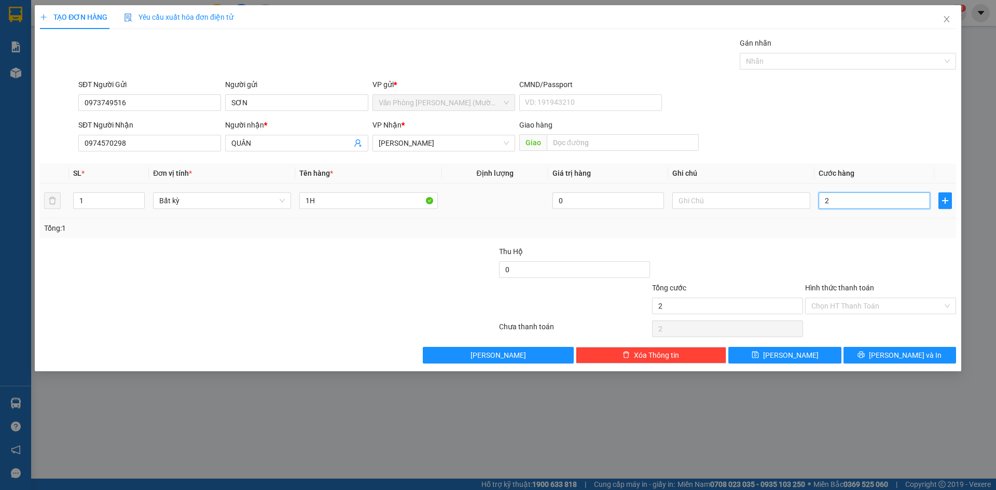
type input "20"
type input "20.000"
click at [837, 122] on div "SĐT Người Nhận 0974570298 Người nhận * QUÂN VP Nhận * [PERSON_NAME] hàng Giao" at bounding box center [517, 137] width 882 height 36
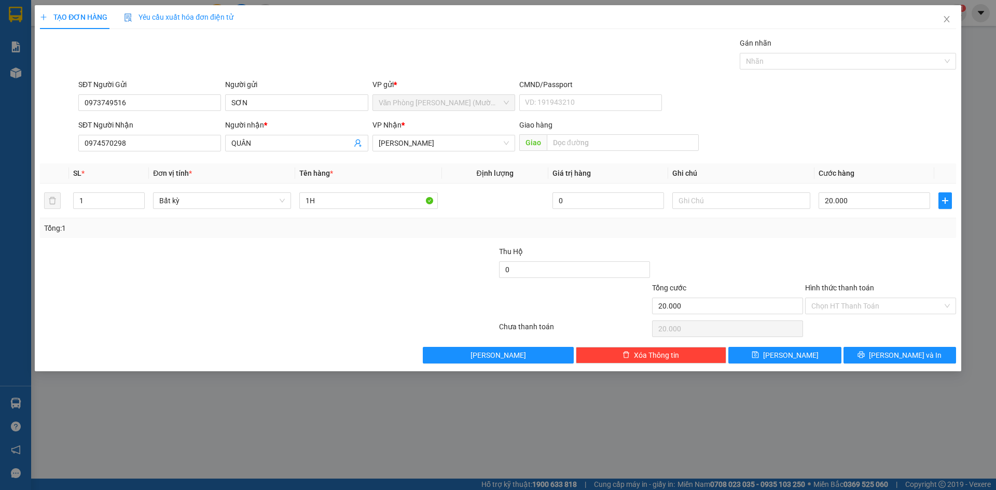
click at [862, 279] on div at bounding box center [880, 264] width 153 height 36
click at [864, 304] on input "Hình thức thanh toán" at bounding box center [877, 306] width 131 height 16
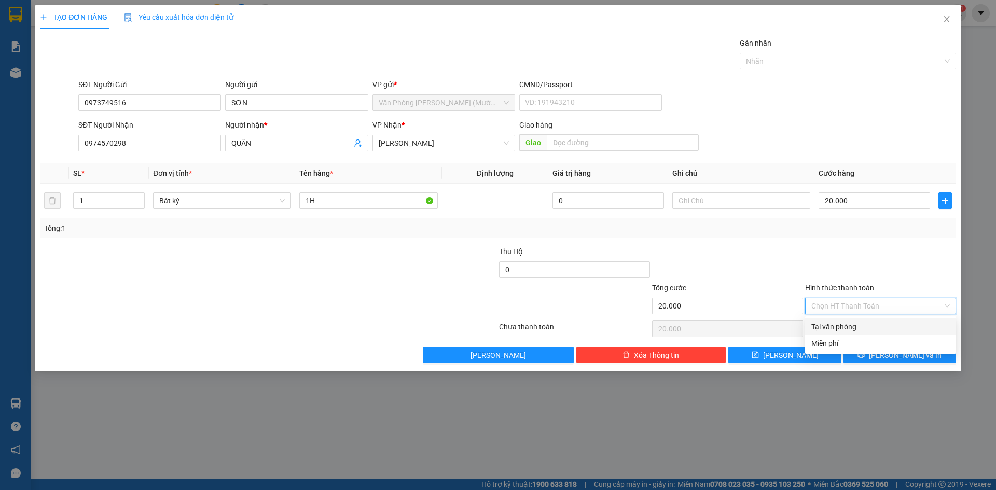
click at [858, 323] on div "Tại văn phòng" at bounding box center [881, 326] width 139 height 11
type input "0"
drag, startPoint x: 895, startPoint y: 267, endPoint x: 907, endPoint y: 306, distance: 40.6
click at [897, 267] on div at bounding box center [880, 264] width 153 height 36
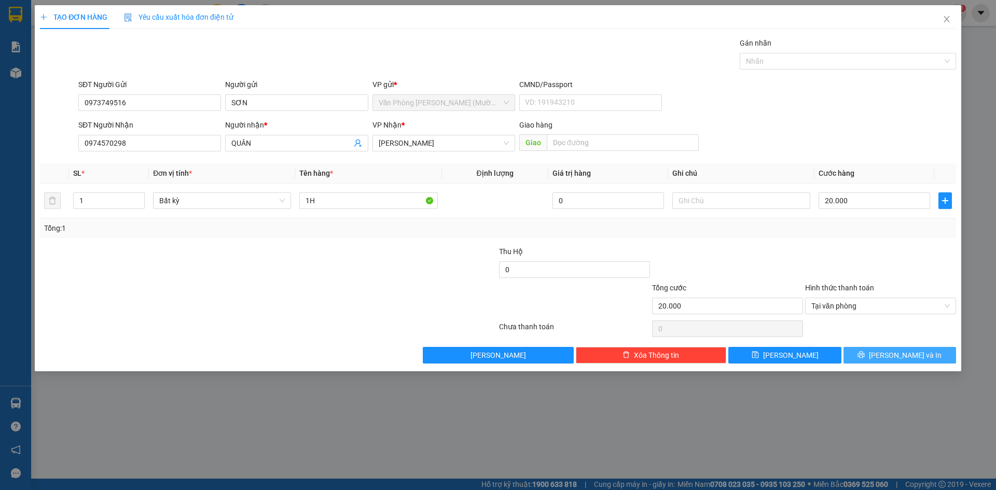
click at [904, 350] on span "[PERSON_NAME] và In" at bounding box center [905, 355] width 73 height 11
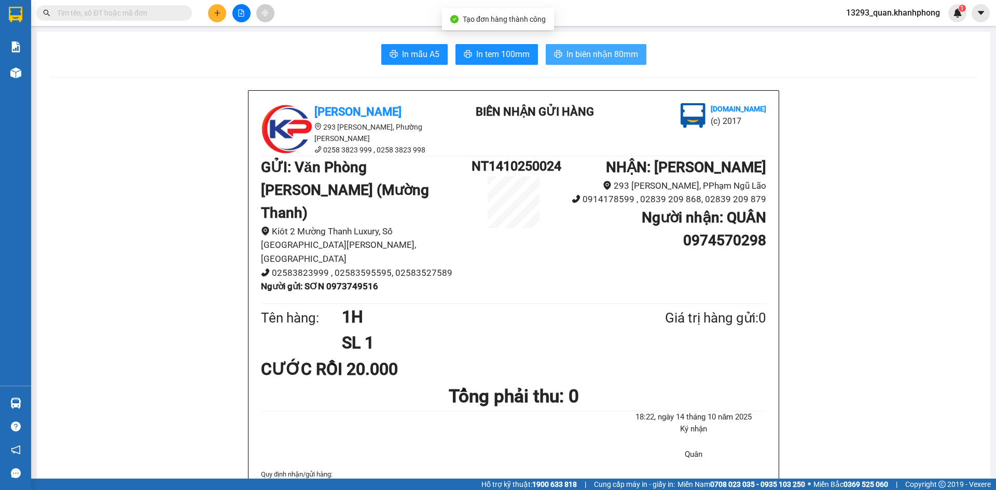
click at [596, 47] on button "In biên nhận 80mm" at bounding box center [596, 54] width 101 height 21
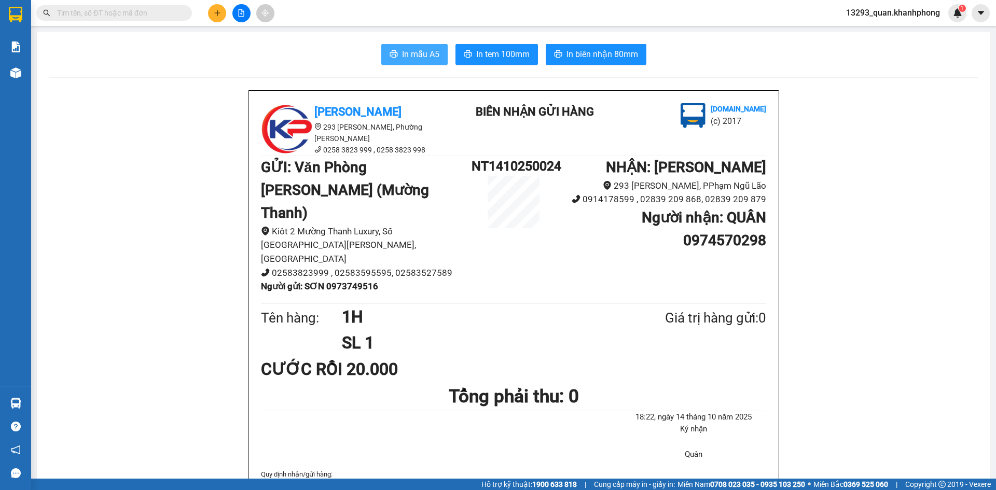
click at [430, 58] on span "In mẫu A5" at bounding box center [420, 54] width 37 height 13
